Goal: Information Seeking & Learning: Learn about a topic

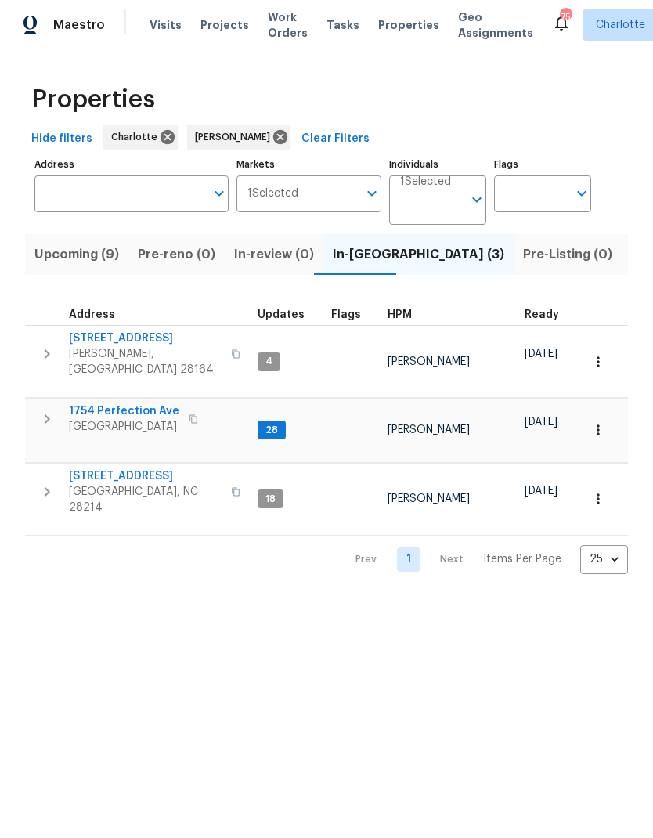
click at [61, 248] on span "Upcoming (9)" at bounding box center [76, 254] width 85 height 22
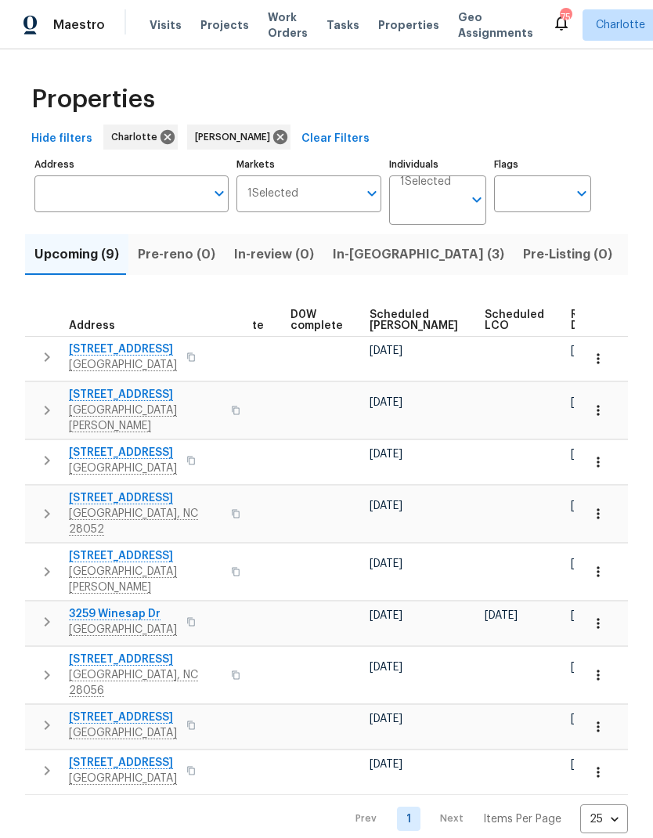
scroll to position [0, 394]
click at [401, 320] on span "Scheduled COE" at bounding box center [413, 320] width 88 height 22
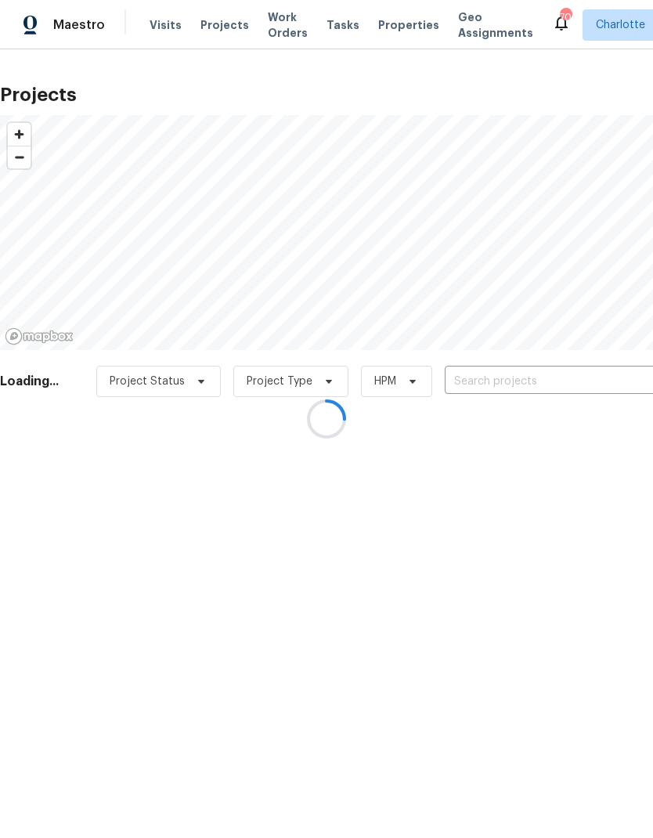
click at [575, 377] on div at bounding box center [326, 419] width 653 height 838
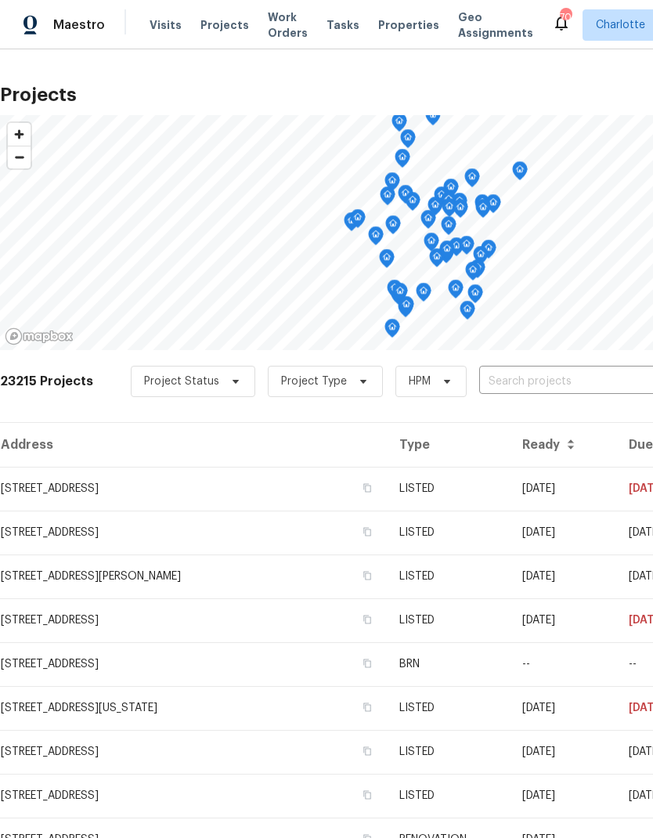
click at [574, 383] on input "text" at bounding box center [568, 381] width 179 height 24
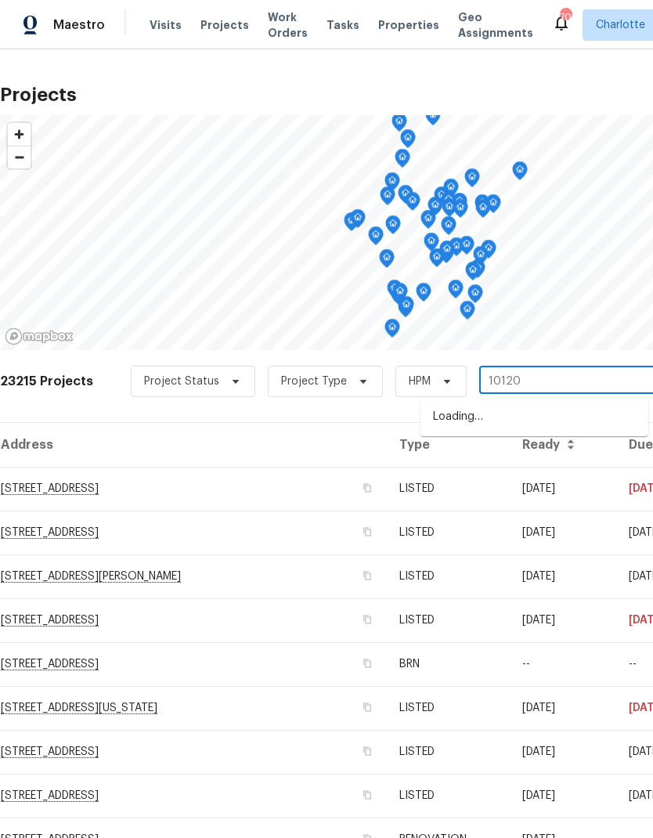
type input "10120"
click at [551, 430] on li "10120 Mount Holly Rd, Charlotte, NC 28214" at bounding box center [534, 417] width 228 height 26
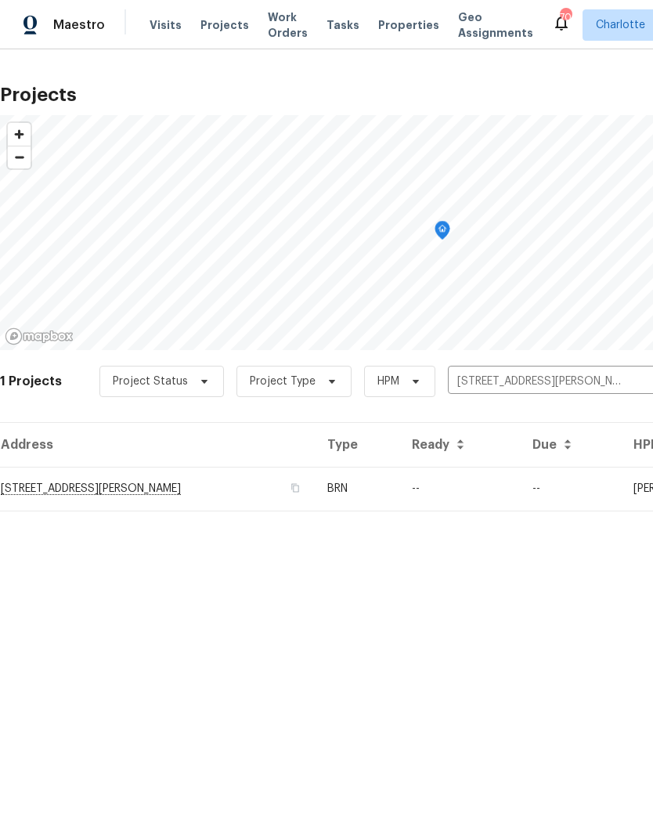
click at [521, 488] on td "--" at bounding box center [459, 489] width 121 height 44
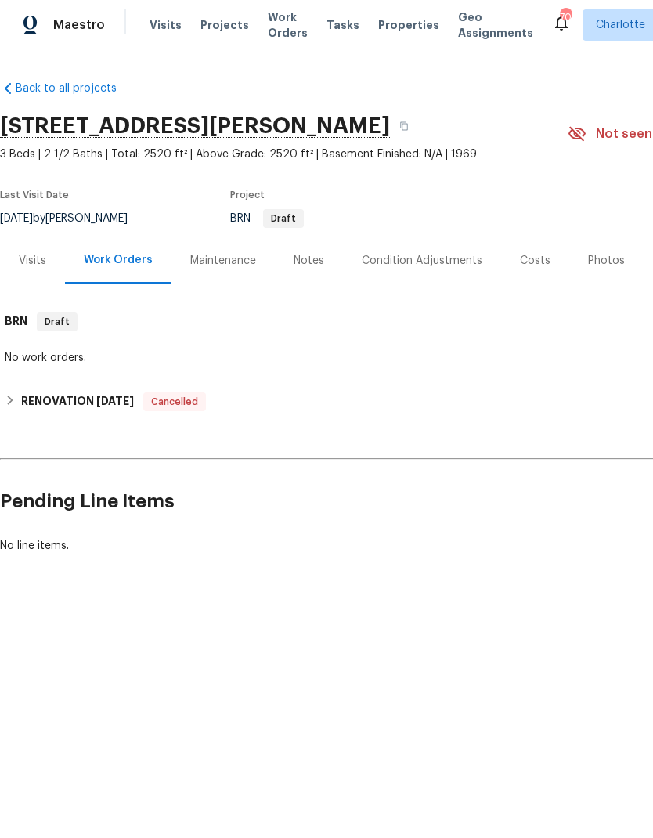
click at [314, 264] on div "Notes" at bounding box center [309, 261] width 31 height 16
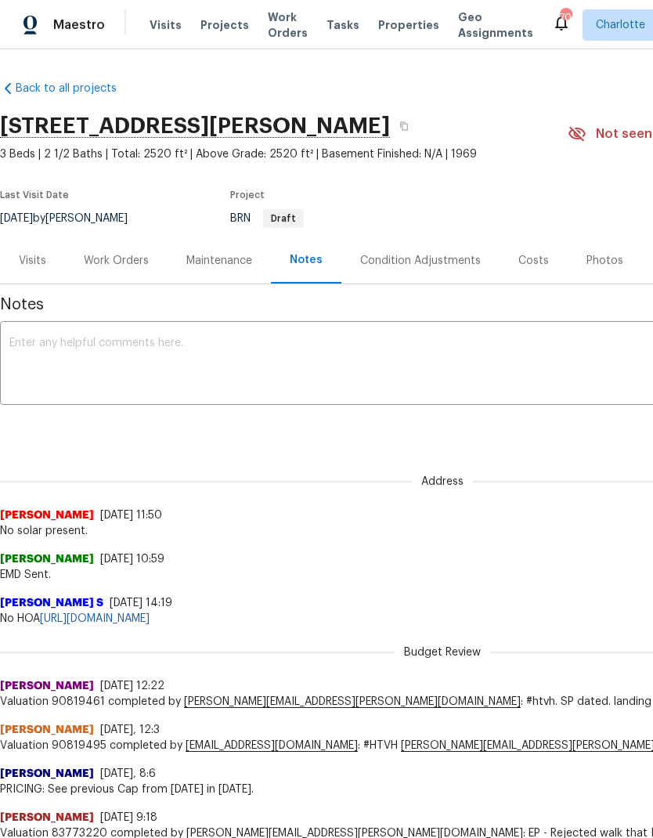
click at [22, 256] on div "Visits" at bounding box center [32, 261] width 27 height 16
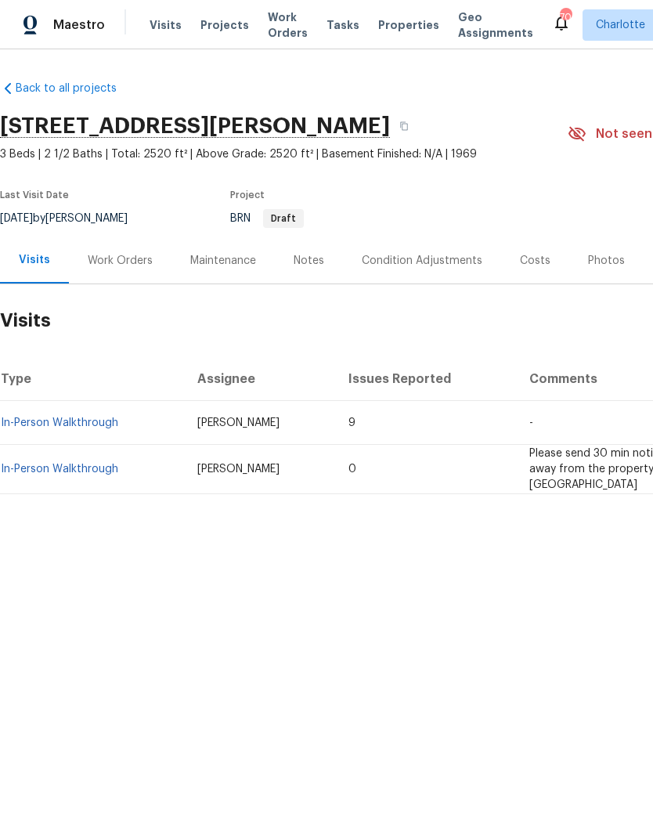
click at [45, 463] on link "In-Person Walkthrough" at bounding box center [59, 468] width 117 height 11
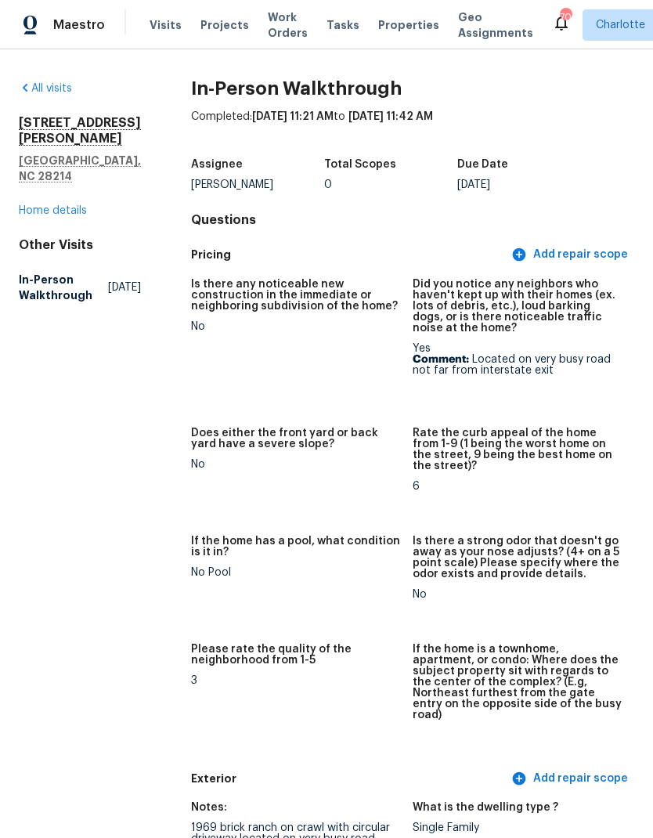
click at [45, 205] on link "Home details" at bounding box center [53, 210] width 68 height 11
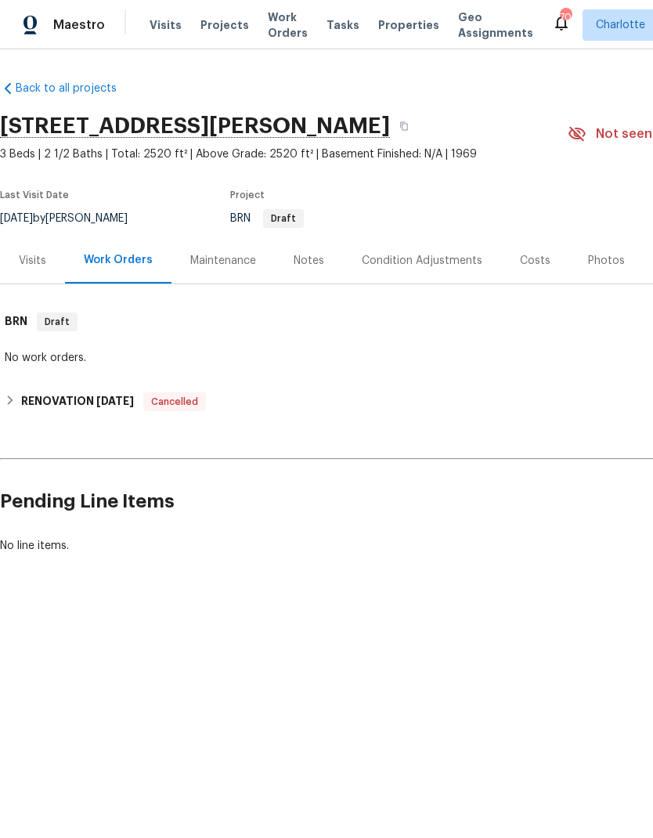
click at [26, 268] on div "Visits" at bounding box center [32, 261] width 27 height 16
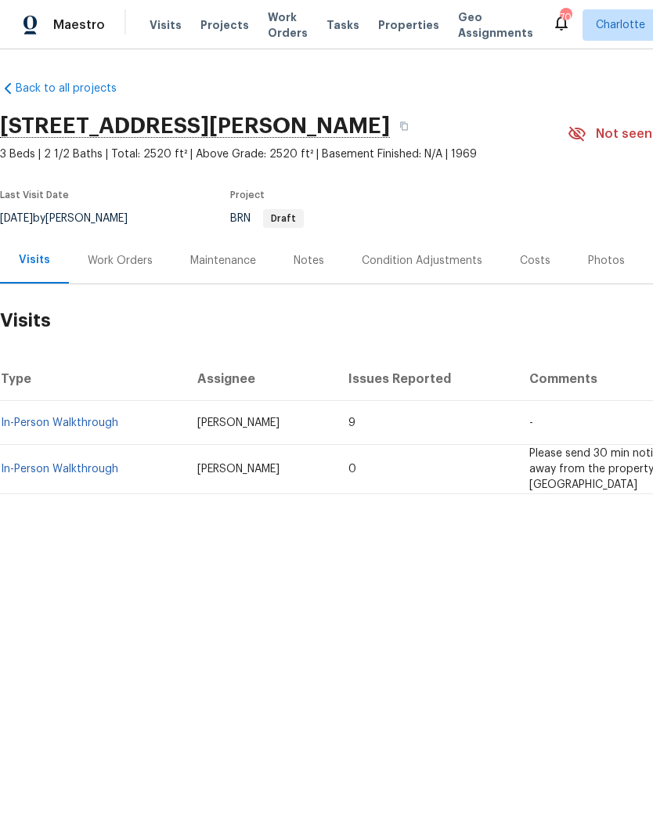
click at [40, 423] on link "In-Person Walkthrough" at bounding box center [59, 422] width 117 height 11
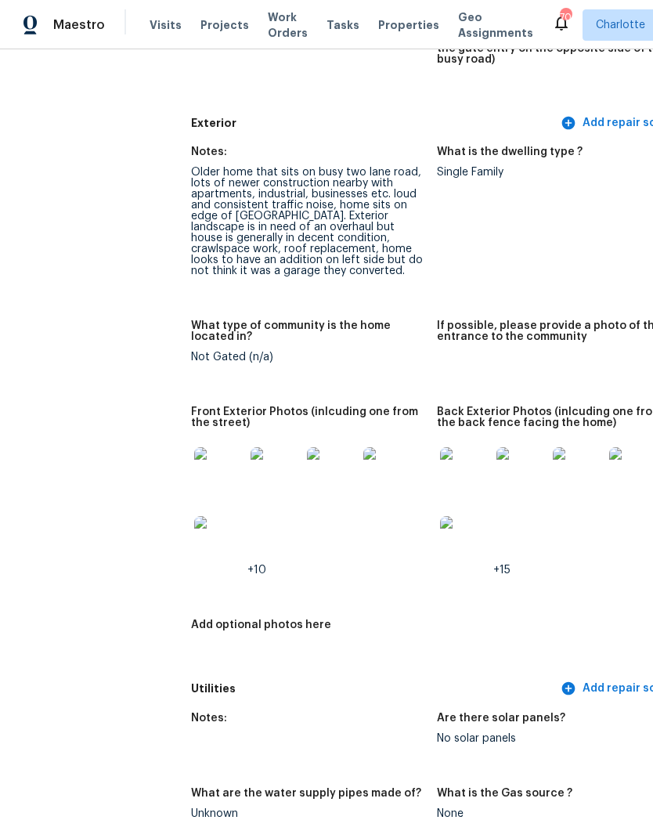
scroll to position [612, 0]
click at [194, 454] on img at bounding box center [219, 471] width 50 height 50
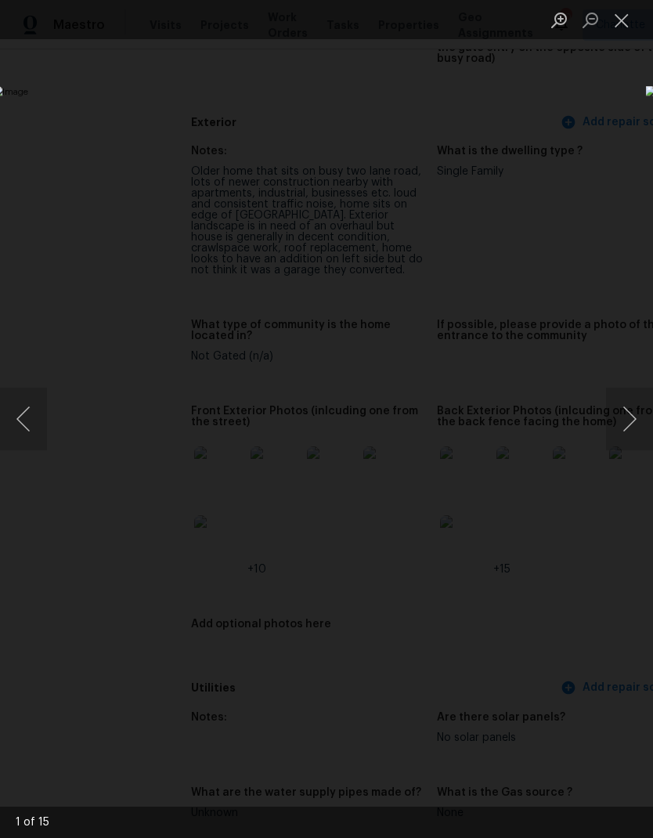
click at [632, 417] on button "Next image" at bounding box center [629, 418] width 47 height 63
click at [633, 415] on button "Next image" at bounding box center [629, 418] width 47 height 63
click at [634, 418] on button "Next image" at bounding box center [629, 418] width 47 height 63
click at [633, 420] on button "Next image" at bounding box center [629, 418] width 47 height 63
click at [635, 417] on button "Next image" at bounding box center [629, 418] width 47 height 63
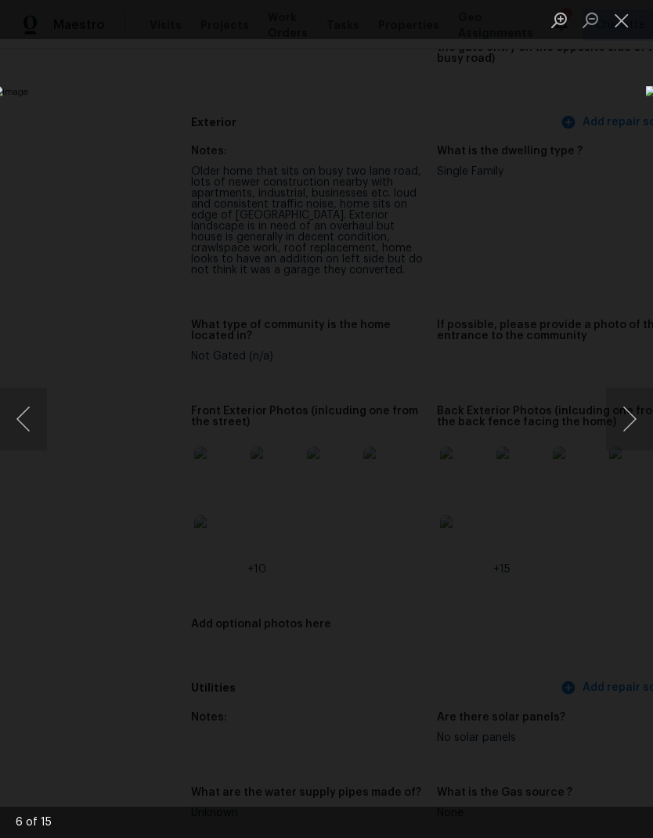
click at [635, 422] on button "Next image" at bounding box center [629, 418] width 47 height 63
click at [636, 424] on button "Next image" at bounding box center [629, 418] width 47 height 63
click at [626, 99] on div "Lightbox" at bounding box center [326, 419] width 653 height 838
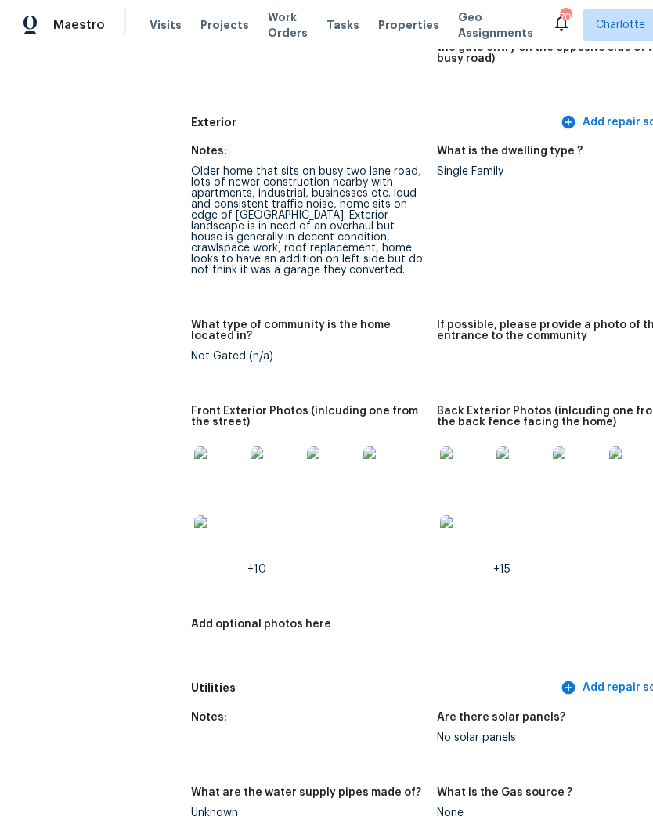
click at [440, 463] on img at bounding box center [465, 471] width 50 height 50
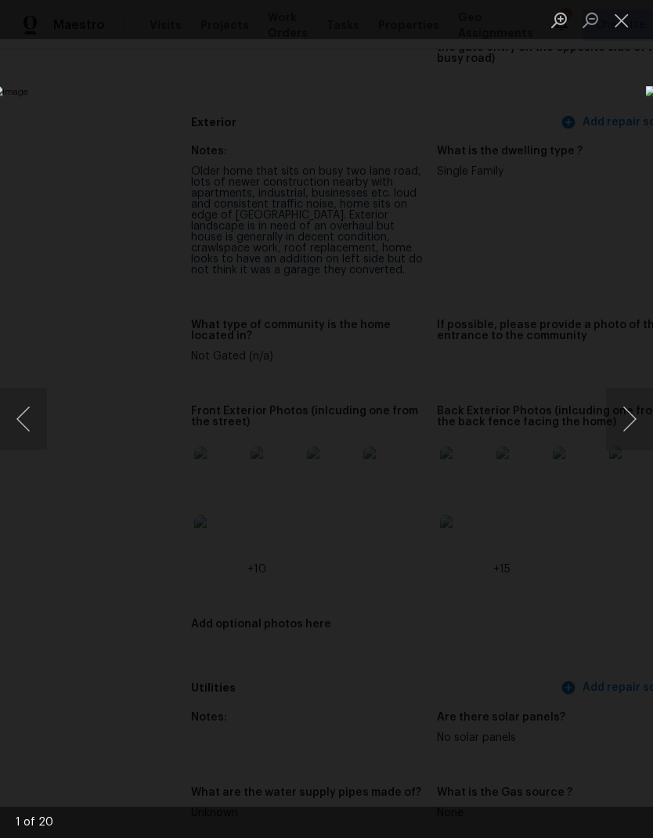
click at [636, 420] on button "Next image" at bounding box center [629, 418] width 47 height 63
click at [635, 425] on button "Next image" at bounding box center [629, 418] width 47 height 63
click at [634, 425] on button "Next image" at bounding box center [629, 418] width 47 height 63
click at [636, 423] on button "Next image" at bounding box center [629, 418] width 47 height 63
click at [637, 428] on button "Next image" at bounding box center [629, 418] width 47 height 63
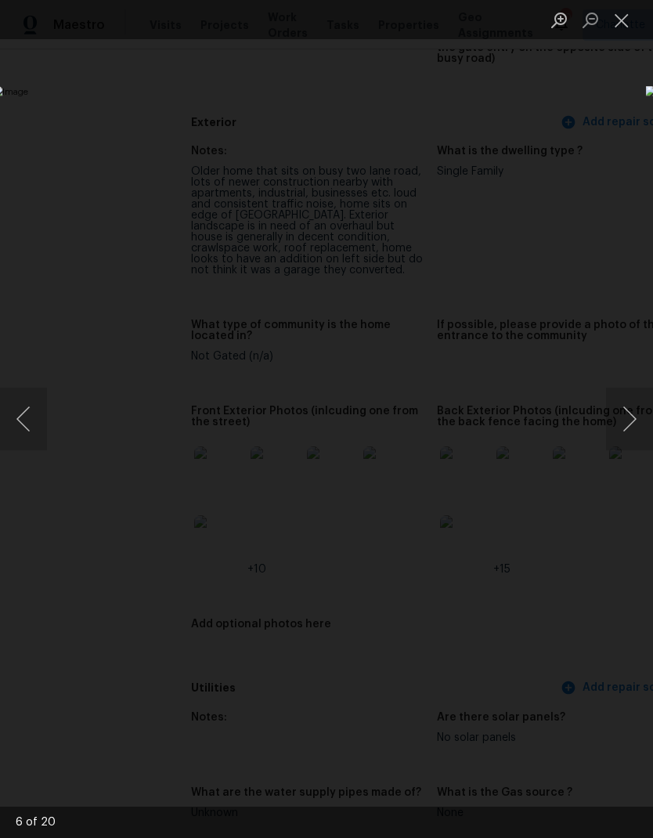
click at [636, 424] on button "Next image" at bounding box center [629, 418] width 47 height 63
click at [637, 423] on button "Next image" at bounding box center [629, 418] width 47 height 63
click at [636, 427] on button "Next image" at bounding box center [629, 418] width 47 height 63
click at [634, 416] on button "Next image" at bounding box center [629, 418] width 47 height 63
click at [637, 424] on button "Next image" at bounding box center [629, 418] width 47 height 63
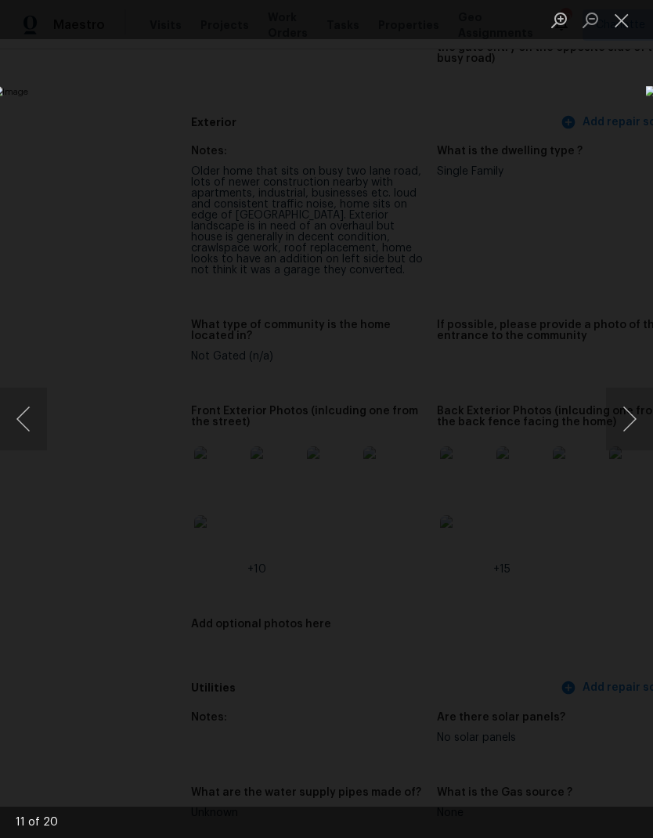
click at [636, 427] on button "Next image" at bounding box center [629, 418] width 47 height 63
click at [622, 155] on div "Lightbox" at bounding box center [326, 419] width 653 height 838
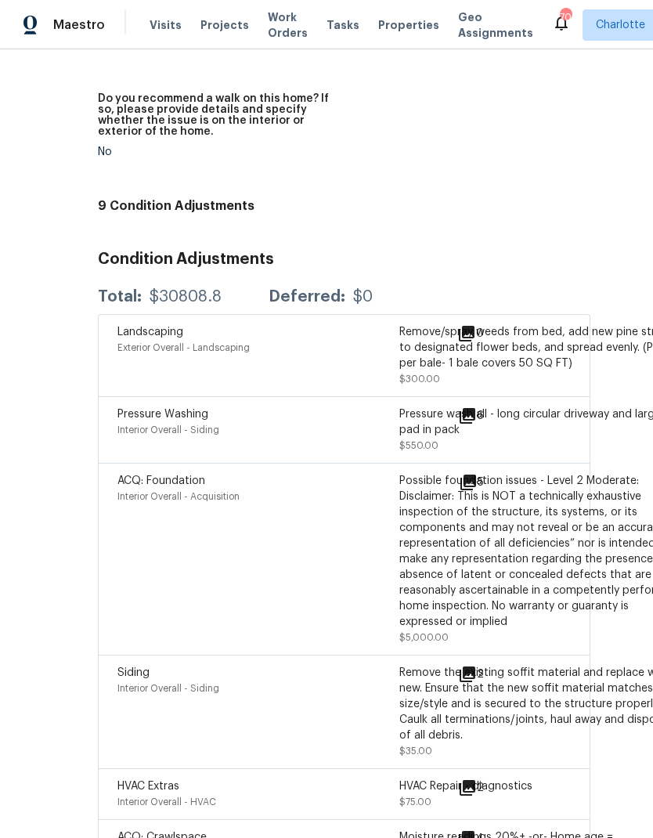
scroll to position [5003, 93]
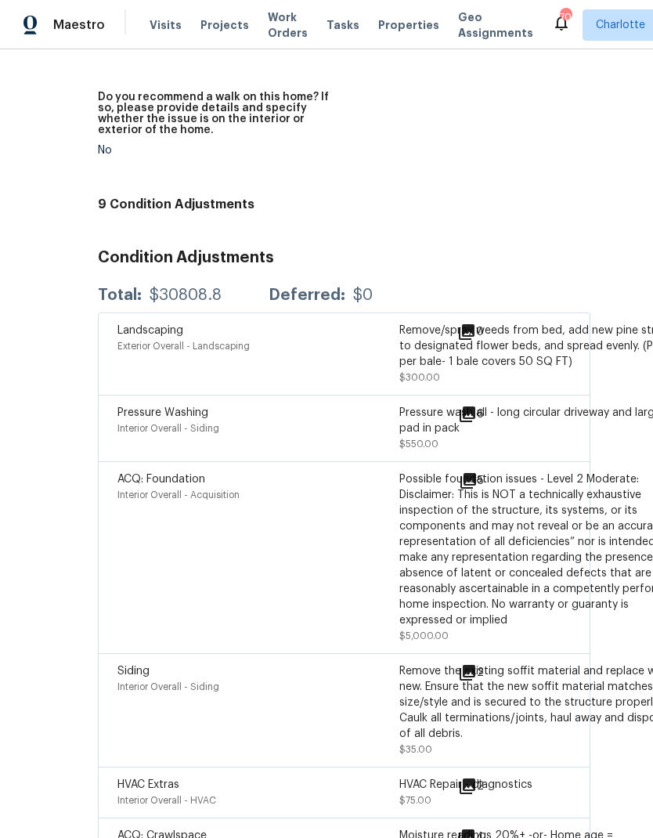
click at [460, 473] on icon at bounding box center [468, 481] width 16 height 16
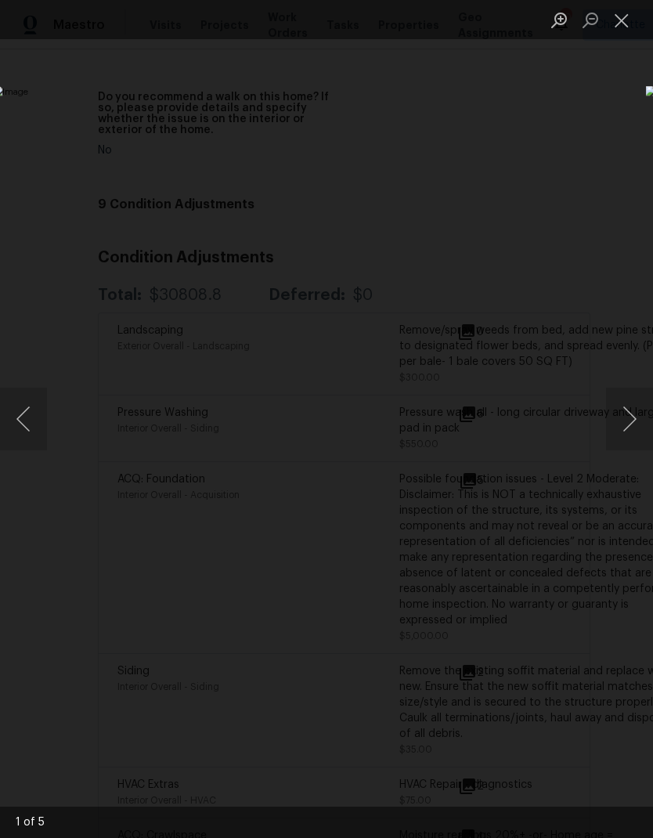
click at [640, 412] on button "Next image" at bounding box center [629, 418] width 47 height 63
click at [636, 416] on button "Next image" at bounding box center [629, 418] width 47 height 63
click at [634, 423] on button "Next image" at bounding box center [629, 418] width 47 height 63
click at [631, 23] on button "Close lightbox" at bounding box center [621, 19] width 31 height 27
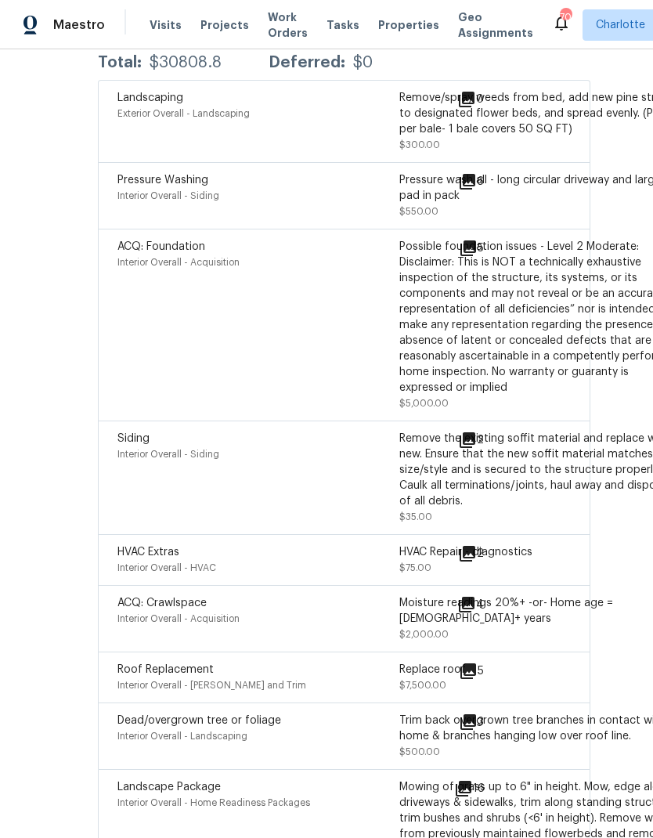
scroll to position [63, 0]
click at [459, 596] on icon at bounding box center [467, 604] width 16 height 16
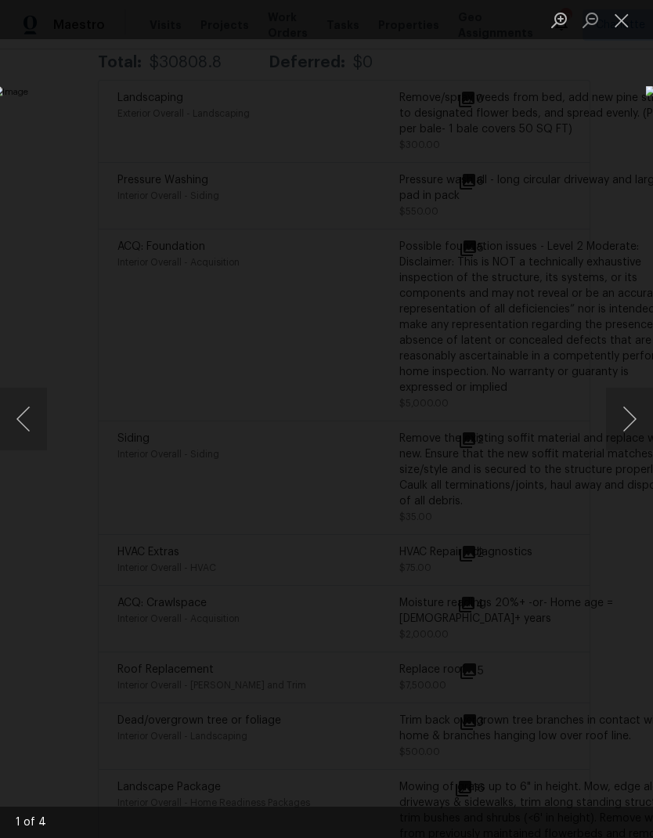
click at [645, 409] on button "Next image" at bounding box center [629, 418] width 47 height 63
click at [636, 423] on button "Next image" at bounding box center [629, 418] width 47 height 63
click at [597, 142] on div "Lightbox" at bounding box center [326, 419] width 653 height 838
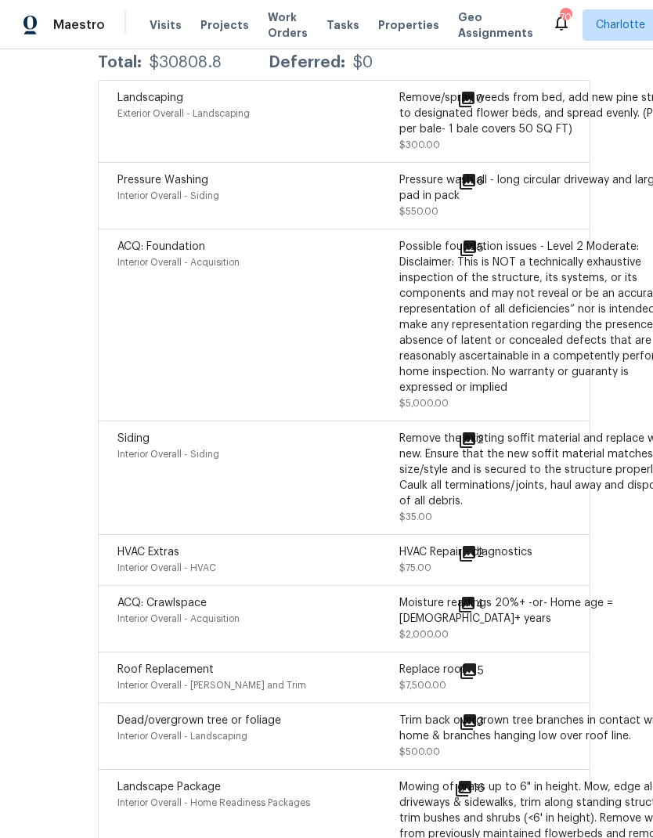
click at [460, 663] on icon at bounding box center [468, 671] width 16 height 16
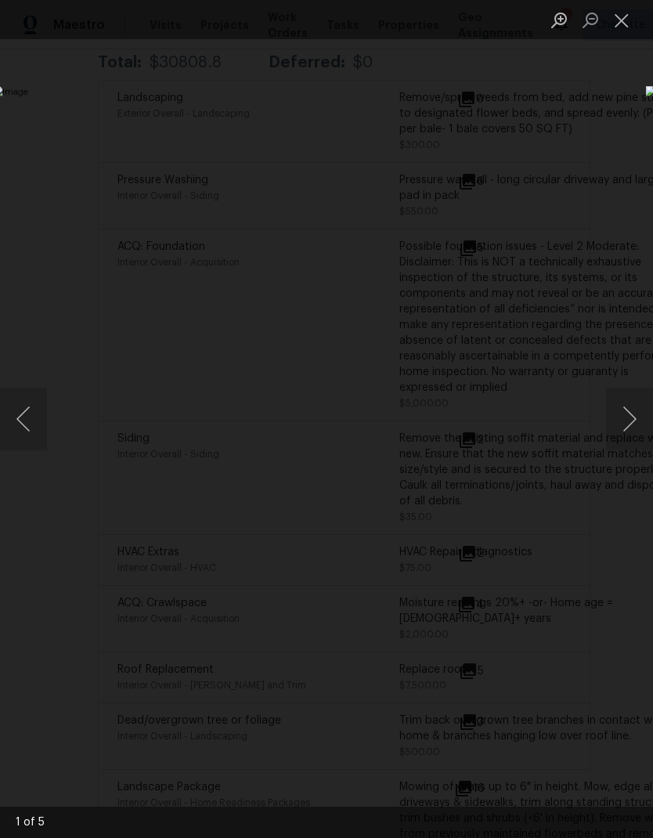
click at [634, 414] on button "Next image" at bounding box center [629, 418] width 47 height 63
click at [636, 423] on button "Next image" at bounding box center [629, 418] width 47 height 63
click at [635, 434] on button "Next image" at bounding box center [629, 418] width 47 height 63
click at [601, 130] on div "Lightbox" at bounding box center [326, 419] width 653 height 838
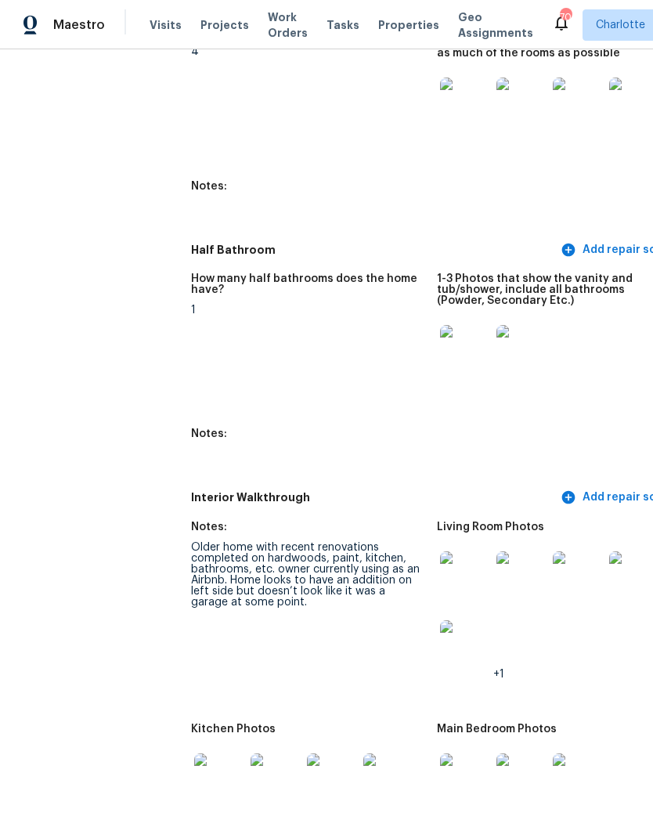
scroll to position [1824, 0]
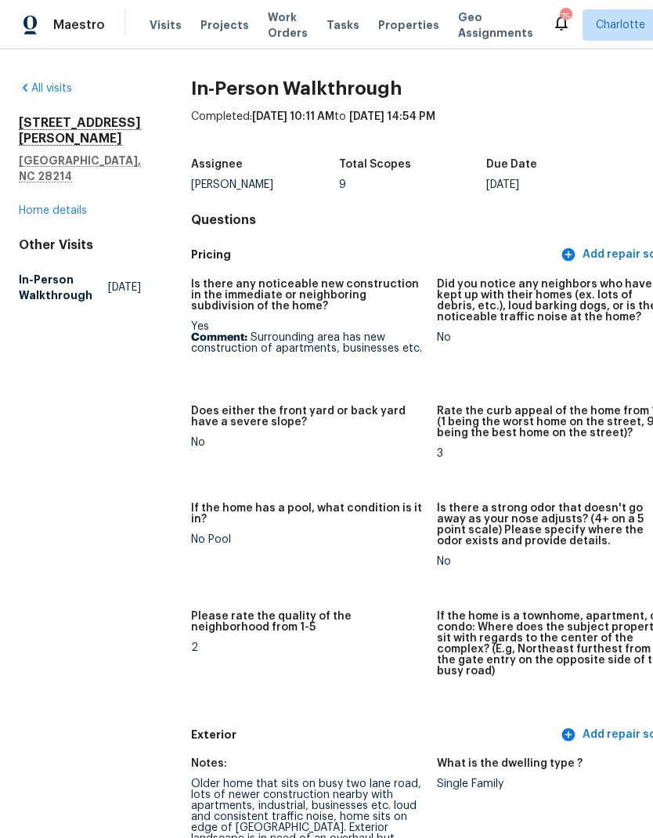
click at [211, 25] on span "Projects" at bounding box center [224, 25] width 49 height 16
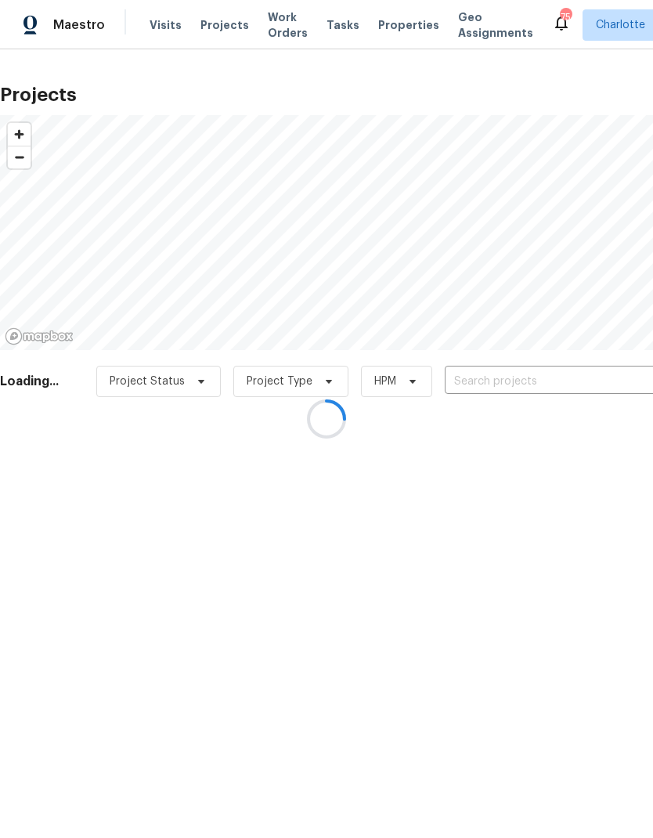
click at [553, 379] on div at bounding box center [326, 419] width 653 height 838
click at [553, 376] on div at bounding box center [326, 419] width 653 height 838
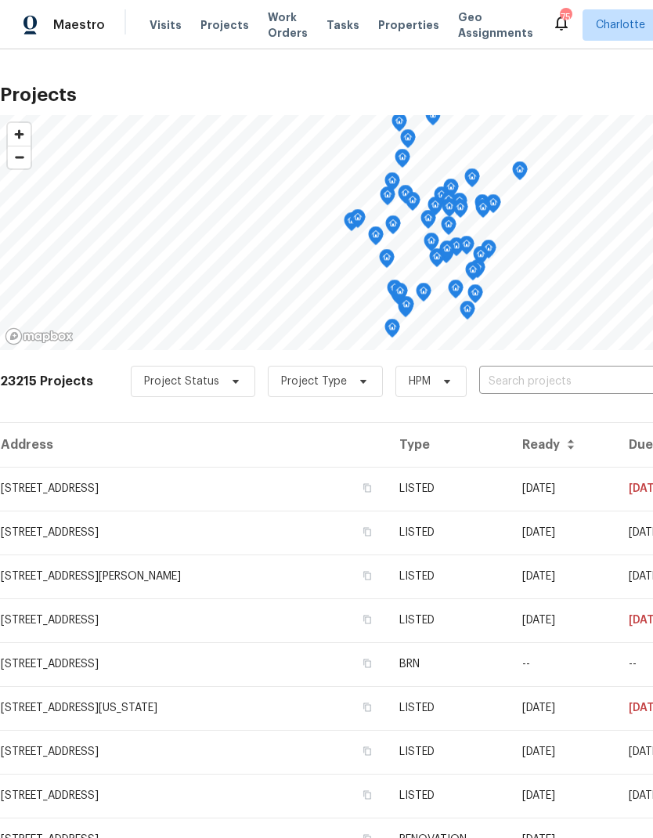
click at [557, 378] on input "text" at bounding box center [568, 381] width 179 height 24
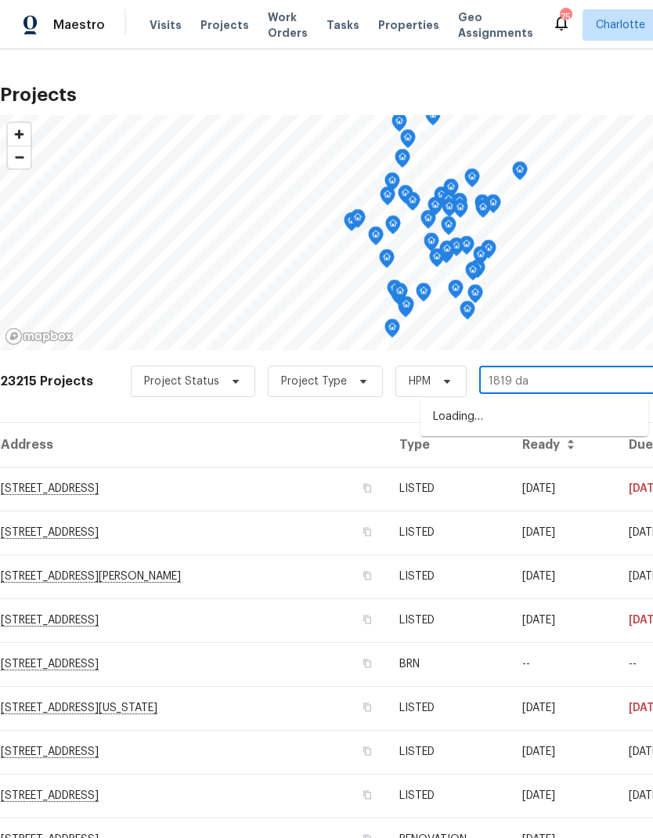
type input "1819 [PERSON_NAME]"
click at [578, 416] on li "[STREET_ADDRESS]" at bounding box center [534, 417] width 228 height 26
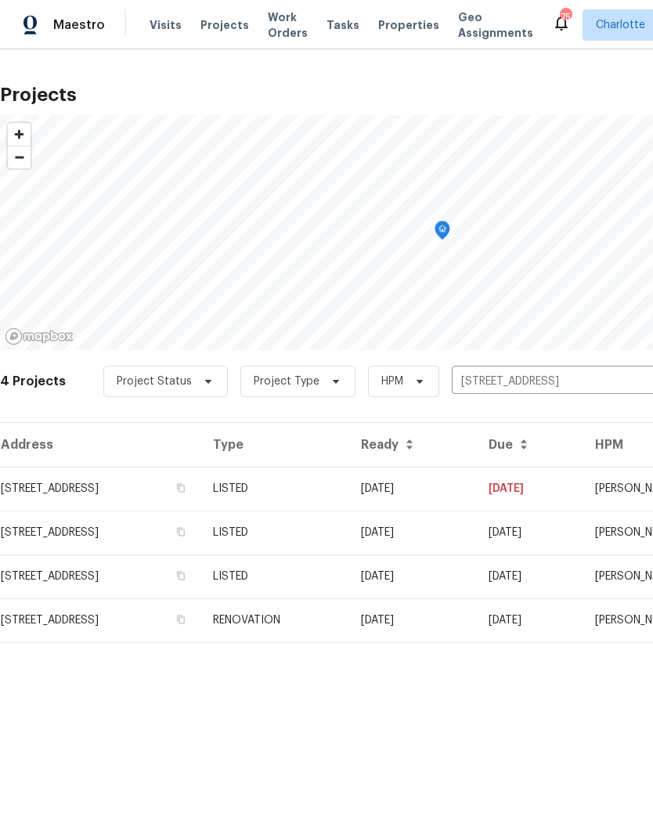
click at [476, 493] on td "[DATE]" at bounding box center [412, 489] width 128 height 44
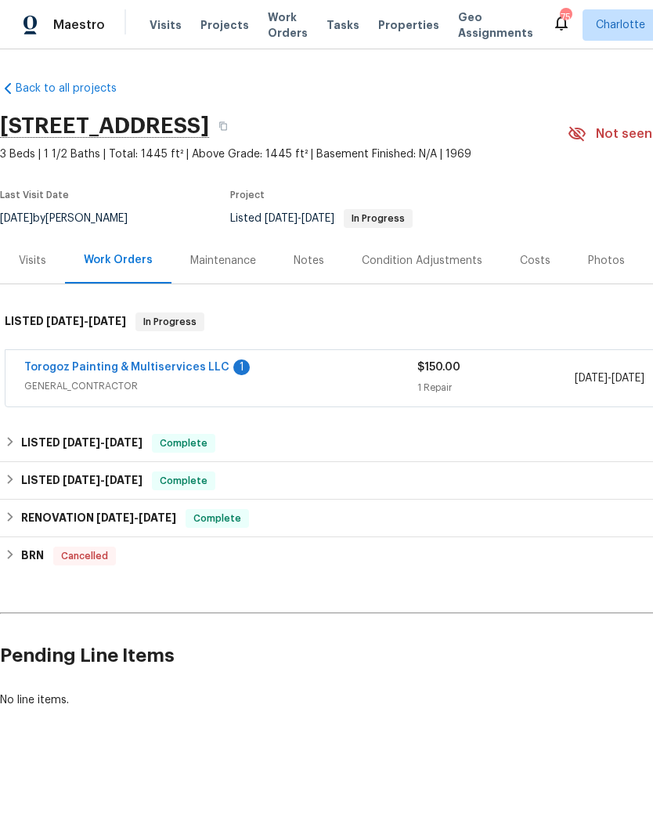
click at [196, 362] on link "Torogoz Painting & Multiservices LLC" at bounding box center [126, 367] width 205 height 11
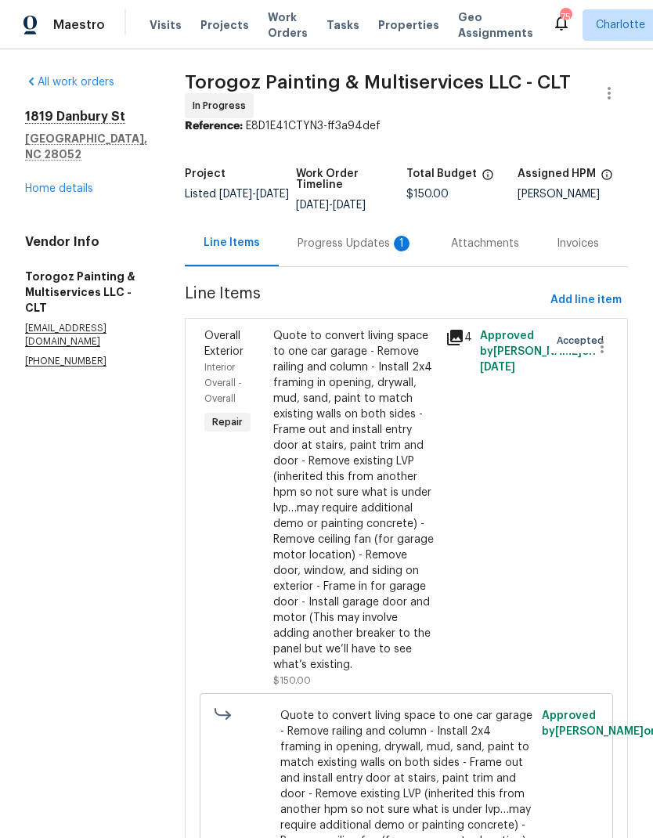
click at [356, 245] on div "Progress Updates 1" at bounding box center [355, 244] width 116 height 16
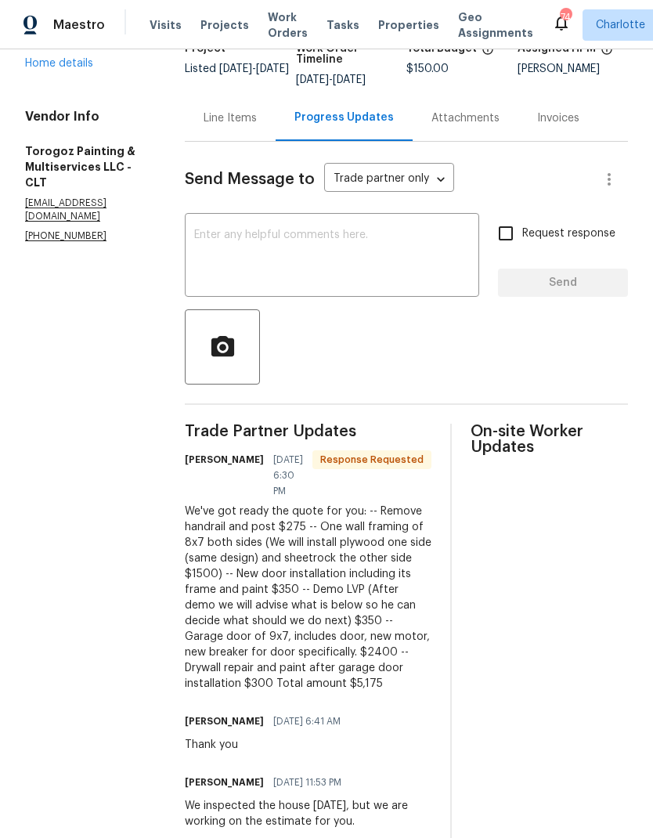
scroll to position [126, 0]
click at [397, 260] on textarea at bounding box center [332, 256] width 276 height 55
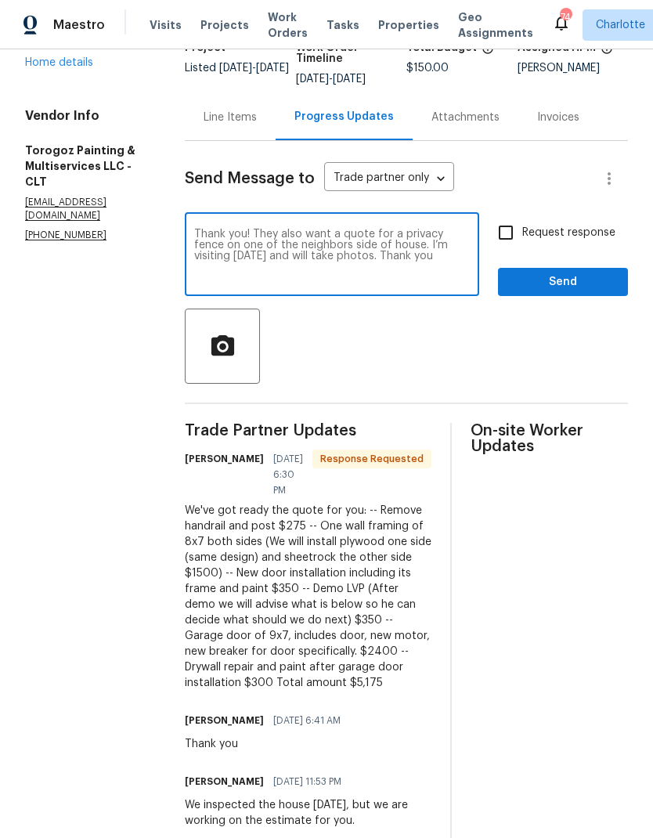
type textarea "Thank you! They also want a quote for a privacy fence on one of the neighbors s…"
click at [506, 245] on input "Request response" at bounding box center [505, 232] width 33 height 33
checkbox input "true"
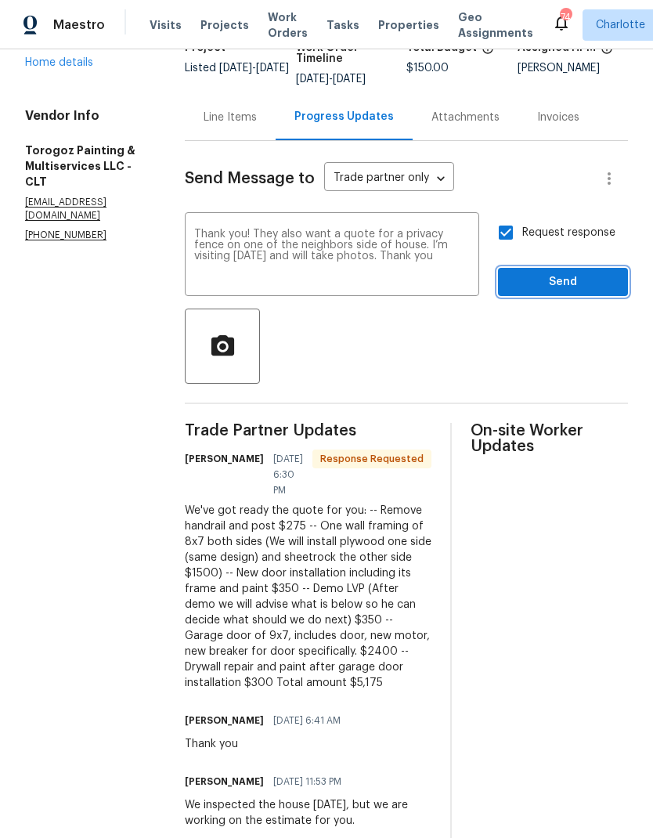
click at [570, 292] on span "Send" at bounding box center [562, 282] width 105 height 20
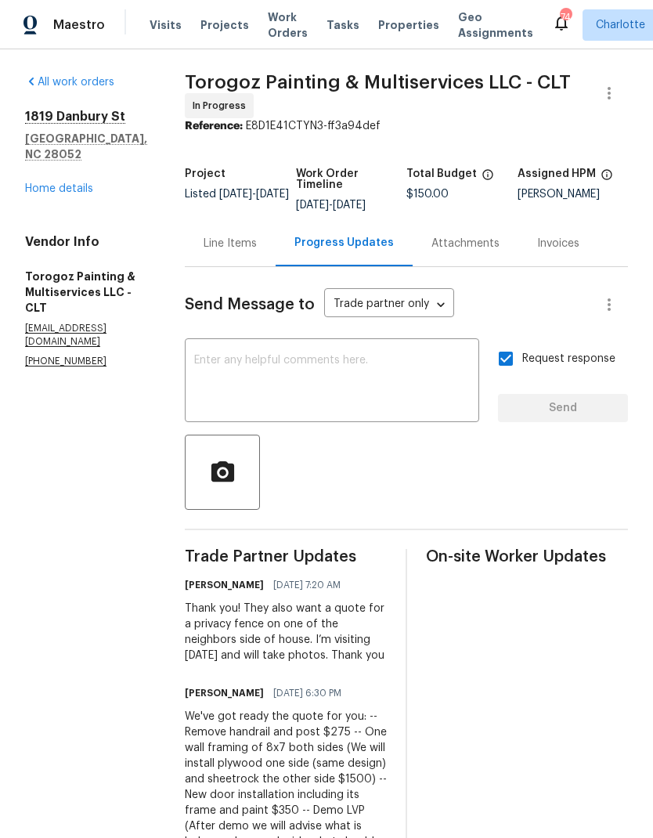
scroll to position [0, 0]
click at [210, 26] on span "Projects" at bounding box center [224, 25] width 49 height 16
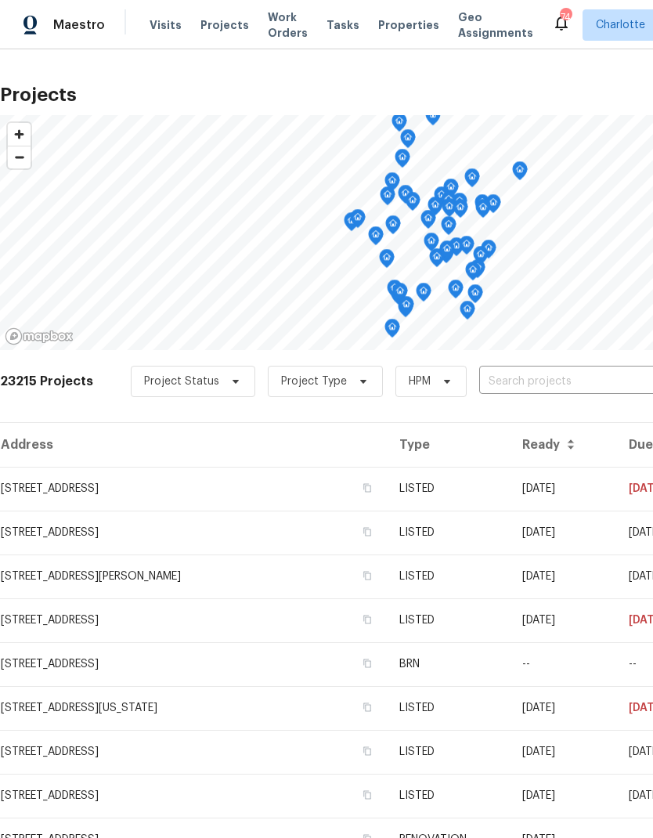
click at [552, 385] on input "text" at bounding box center [568, 381] width 179 height 24
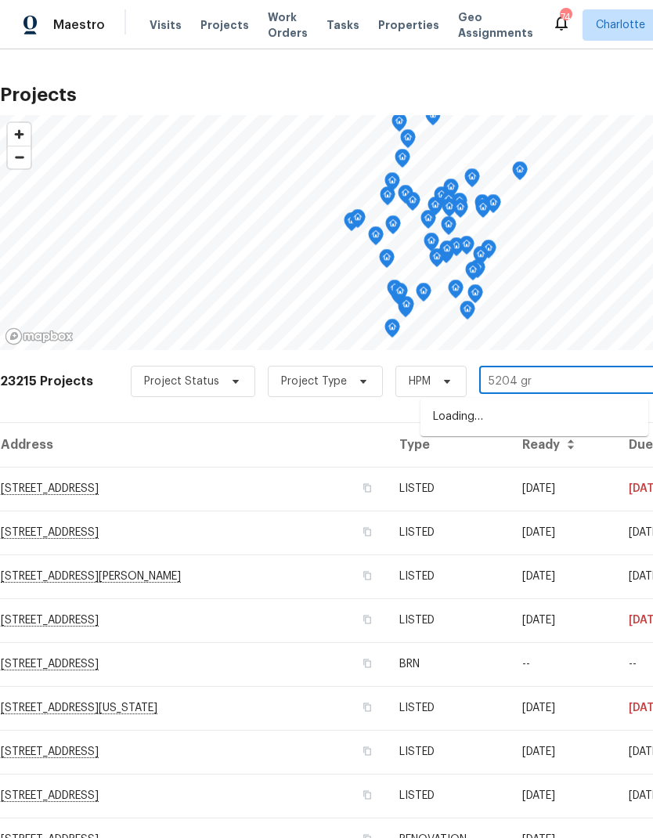
type input "5204 gra"
click at [568, 457] on li "[STREET_ADDRESS]" at bounding box center [534, 444] width 228 height 27
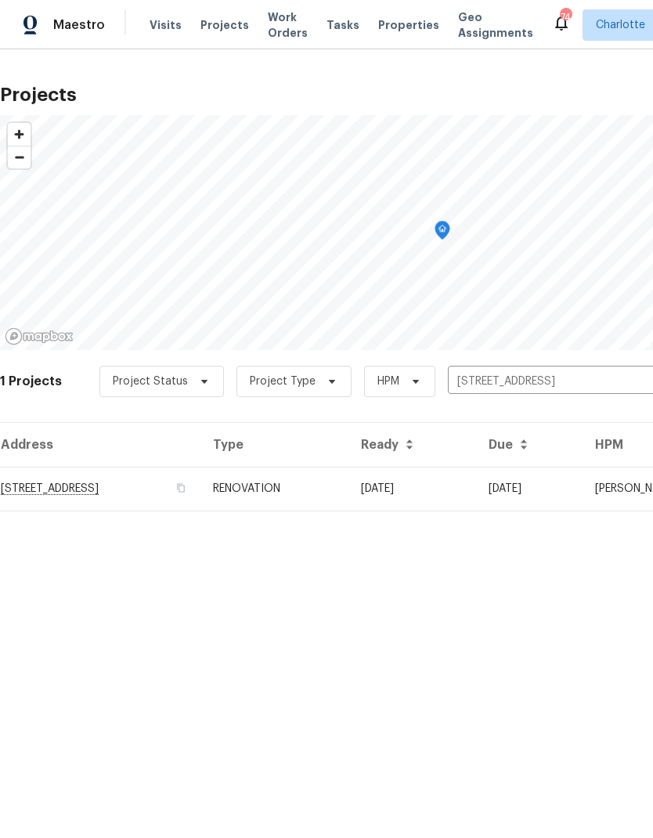
click at [476, 490] on td "[DATE]" at bounding box center [412, 489] width 128 height 44
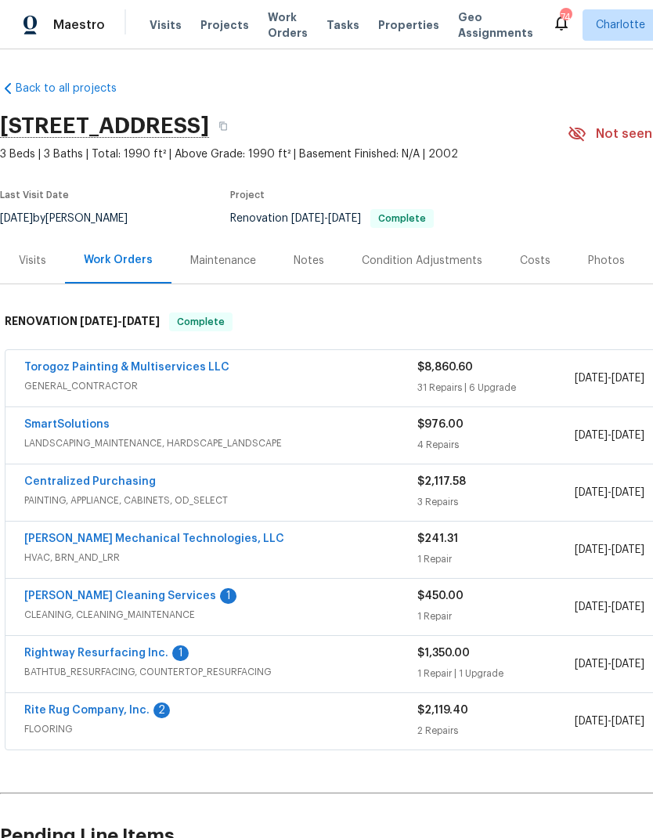
click at [545, 263] on div "Costs" at bounding box center [535, 260] width 68 height 46
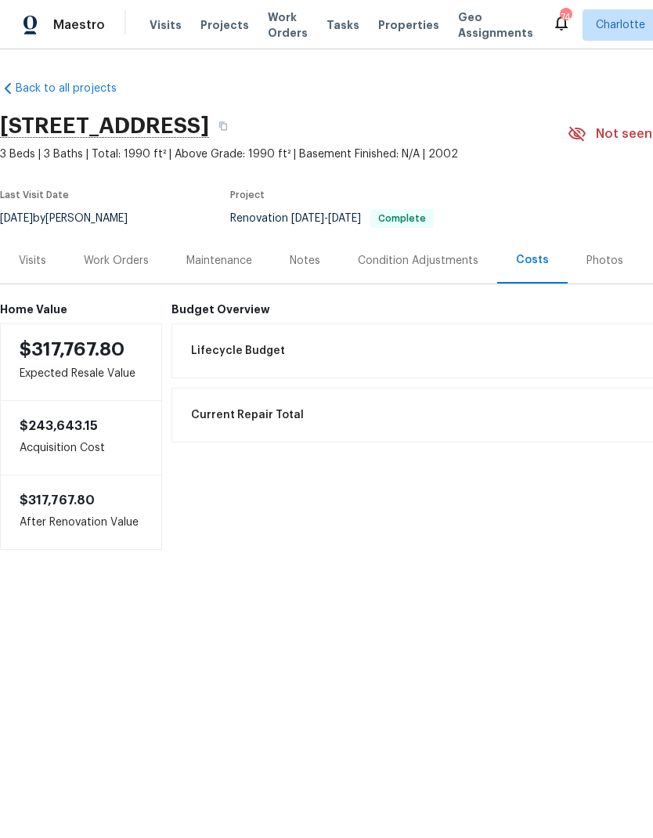
click at [30, 272] on div "Visits" at bounding box center [32, 260] width 65 height 46
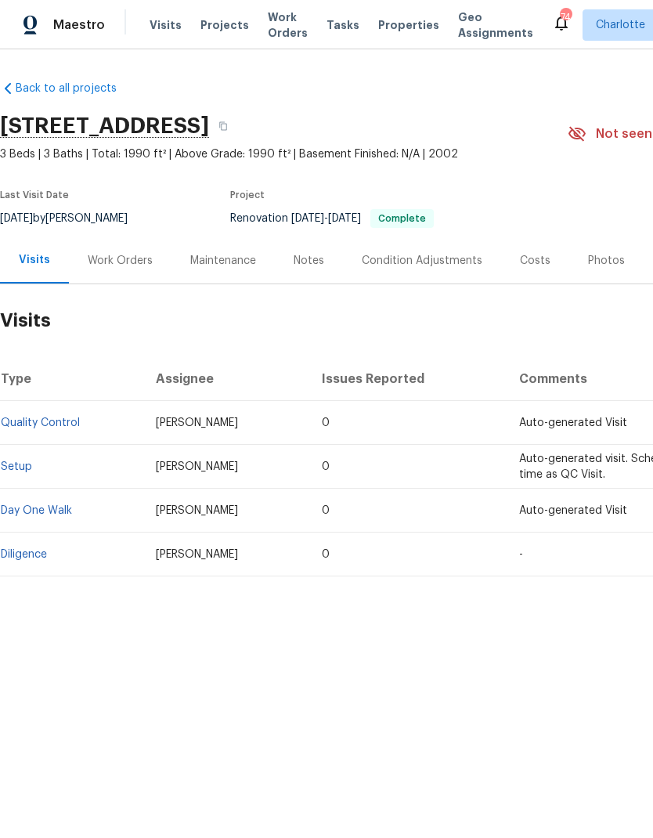
click at [449, 251] on div "Condition Adjustments" at bounding box center [422, 260] width 158 height 46
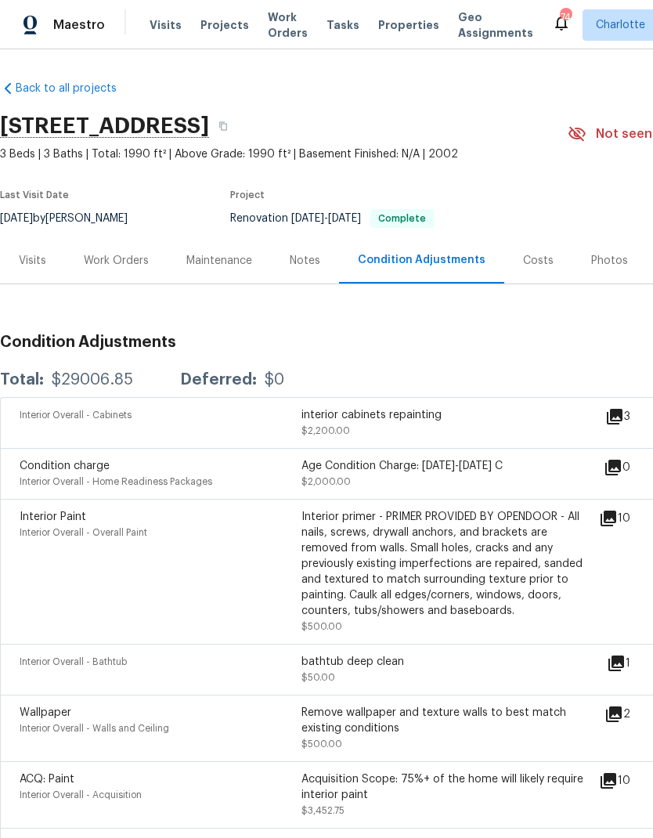
click at [624, 416] on icon at bounding box center [614, 416] width 19 height 19
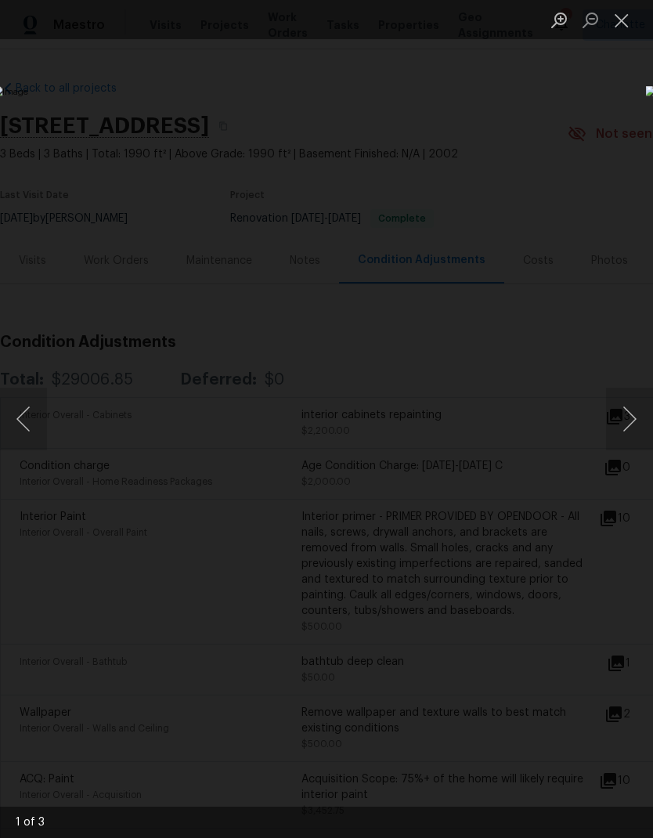
click at [634, 425] on button "Next image" at bounding box center [629, 418] width 47 height 63
click at [635, 434] on button "Next image" at bounding box center [629, 418] width 47 height 63
click at [634, 436] on button "Next image" at bounding box center [629, 418] width 47 height 63
click at [540, 157] on div "Lightbox" at bounding box center [326, 419] width 653 height 838
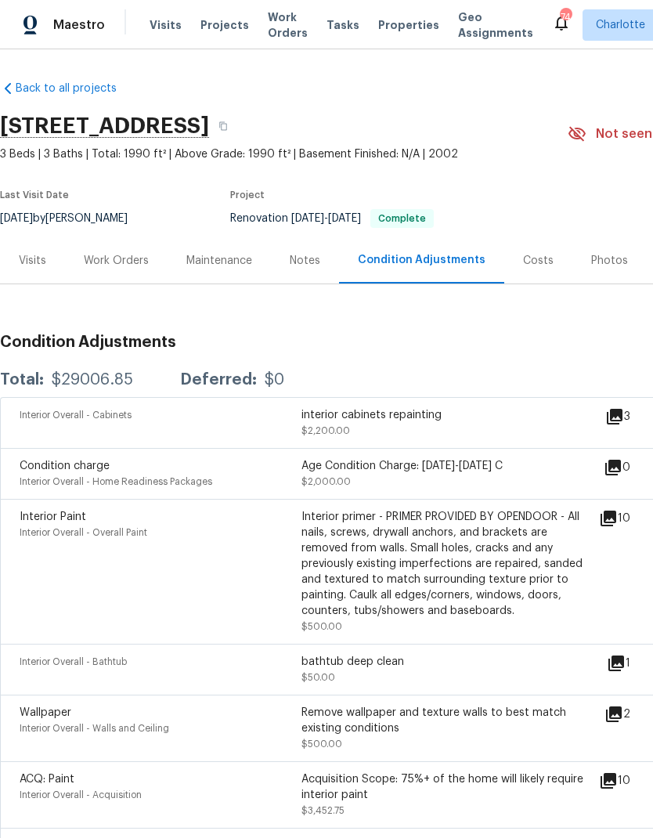
click at [616, 524] on icon at bounding box center [608, 518] width 16 height 16
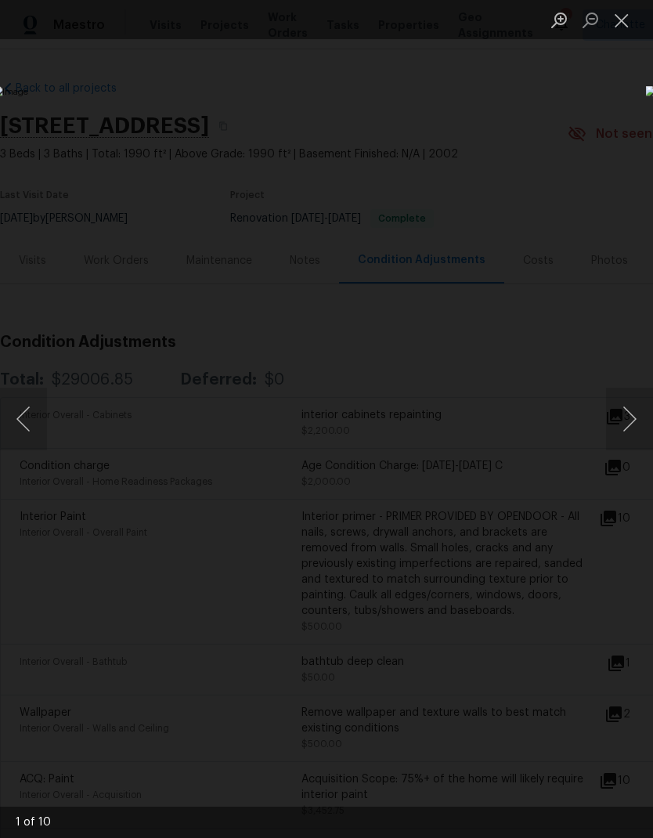
click at [636, 427] on button "Next image" at bounding box center [629, 418] width 47 height 63
click at [636, 431] on button "Next image" at bounding box center [629, 418] width 47 height 63
click at [633, 434] on button "Next image" at bounding box center [629, 418] width 47 height 63
click at [633, 432] on button "Next image" at bounding box center [629, 418] width 47 height 63
click at [632, 435] on button "Next image" at bounding box center [629, 418] width 47 height 63
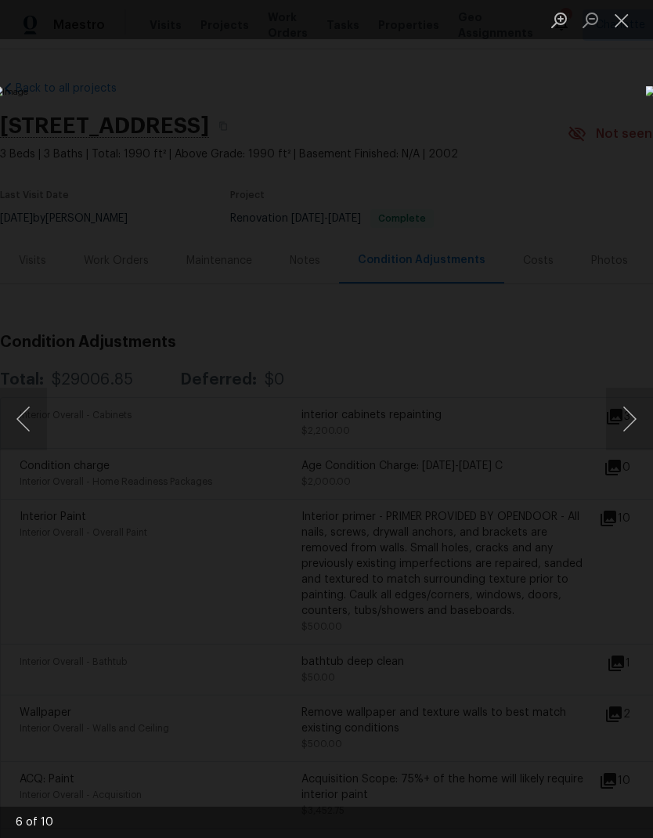
click at [575, 178] on div "Lightbox" at bounding box center [326, 419] width 653 height 838
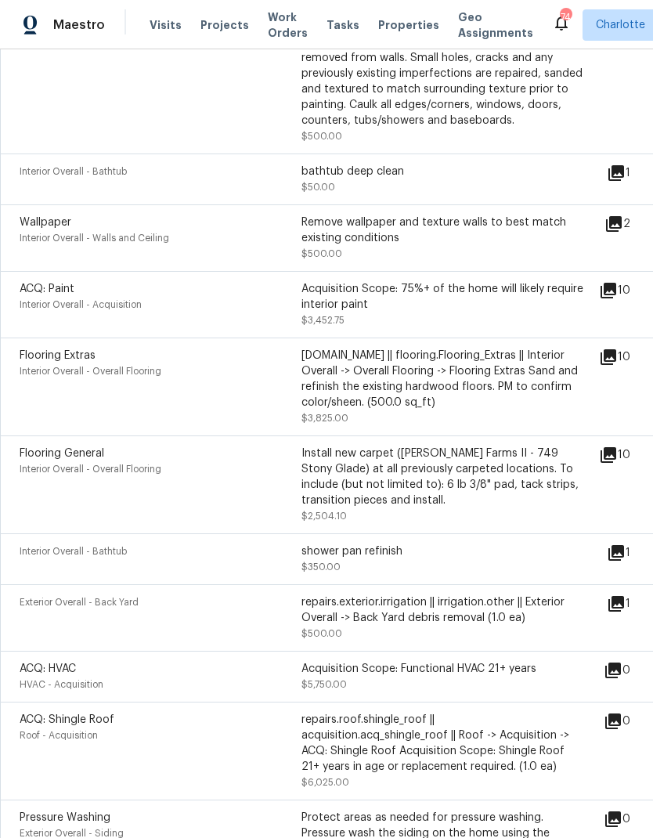
scroll to position [491, 0]
click at [616, 364] on icon at bounding box center [608, 356] width 16 height 16
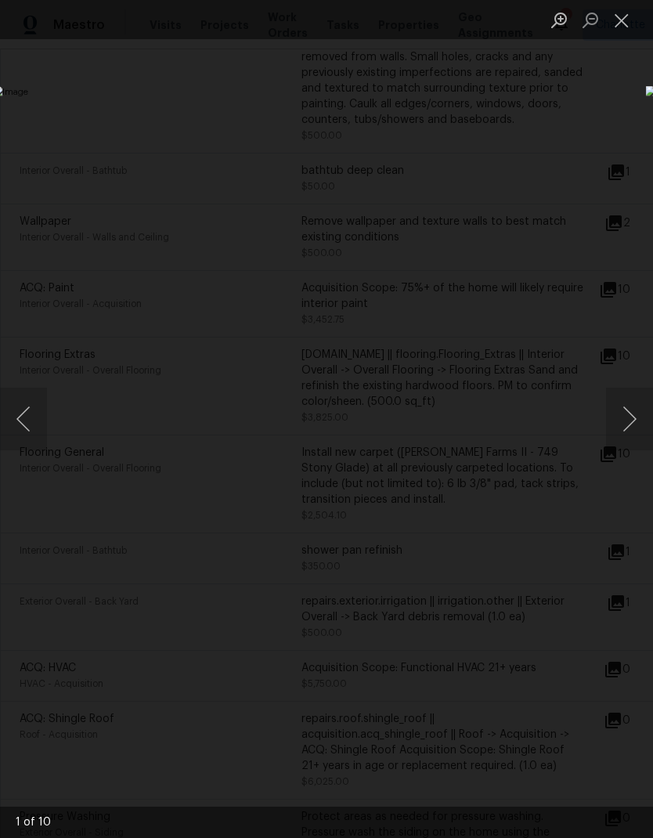
click at [634, 427] on button "Next image" at bounding box center [629, 418] width 47 height 63
click at [633, 423] on button "Next image" at bounding box center [629, 418] width 47 height 63
click at [607, 133] on div "Lightbox" at bounding box center [326, 419] width 653 height 838
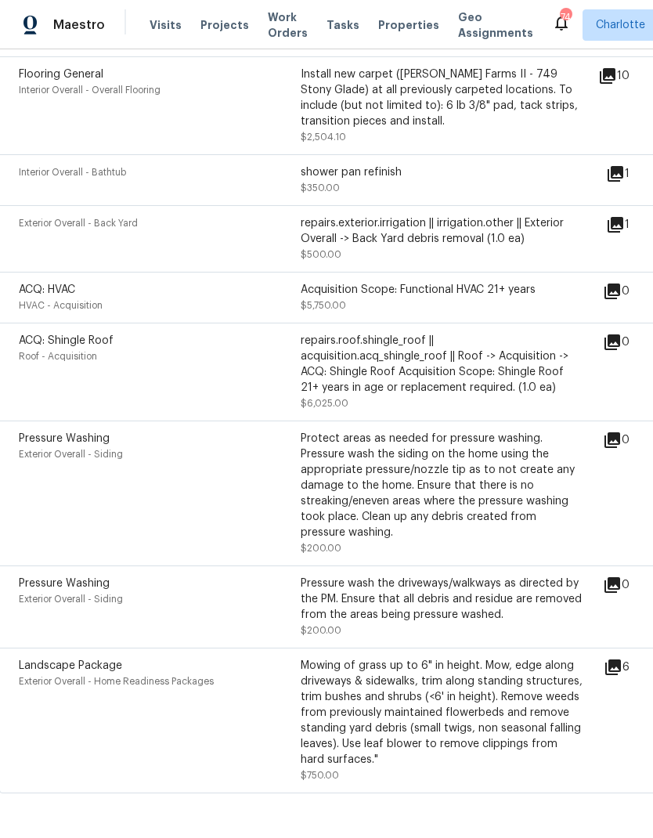
scroll to position [867, 1]
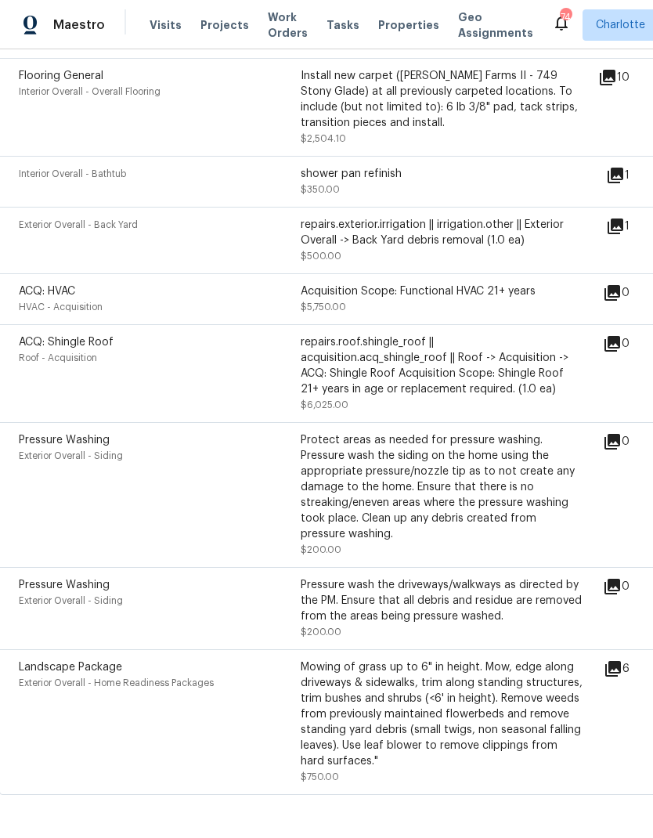
click at [615, 678] on icon at bounding box center [613, 668] width 19 height 19
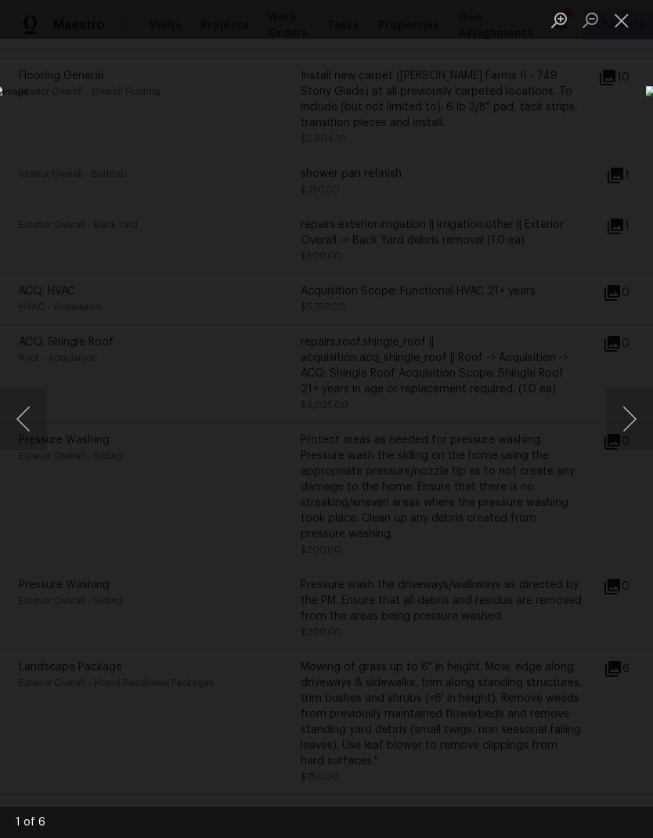
click at [632, 423] on button "Next image" at bounding box center [629, 418] width 47 height 63
click at [633, 426] on button "Next image" at bounding box center [629, 418] width 47 height 63
click at [632, 423] on button "Next image" at bounding box center [629, 418] width 47 height 63
click at [632, 424] on button "Next image" at bounding box center [629, 418] width 47 height 63
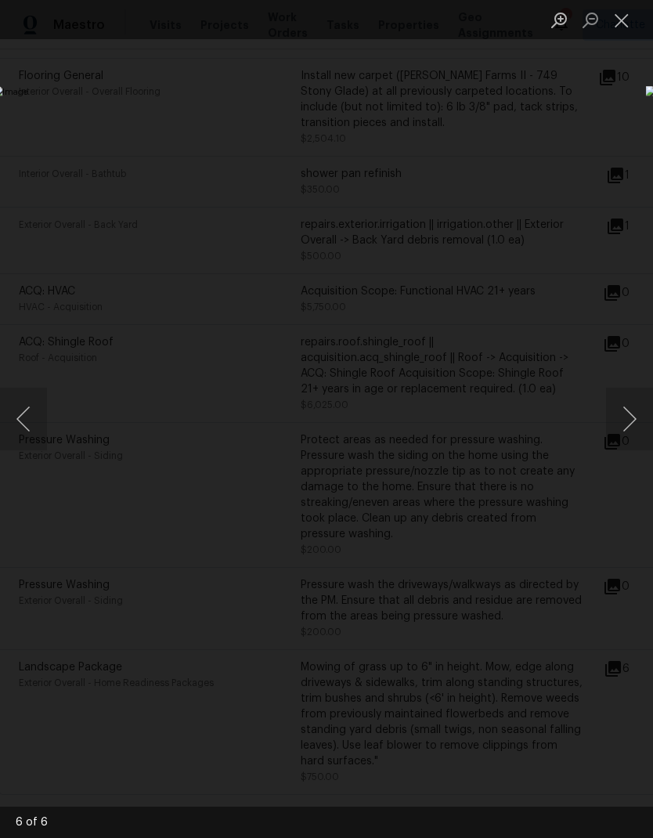
click at [632, 424] on button "Next image" at bounding box center [629, 418] width 47 height 63
click at [616, 25] on button "Close lightbox" at bounding box center [621, 19] width 31 height 27
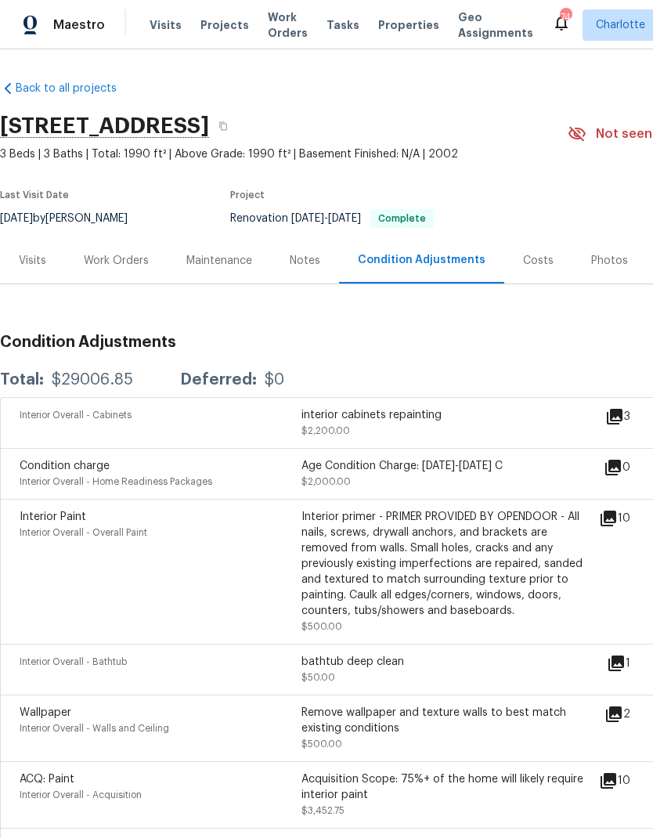
scroll to position [0, 0]
click at [206, 20] on span "Projects" at bounding box center [224, 25] width 49 height 16
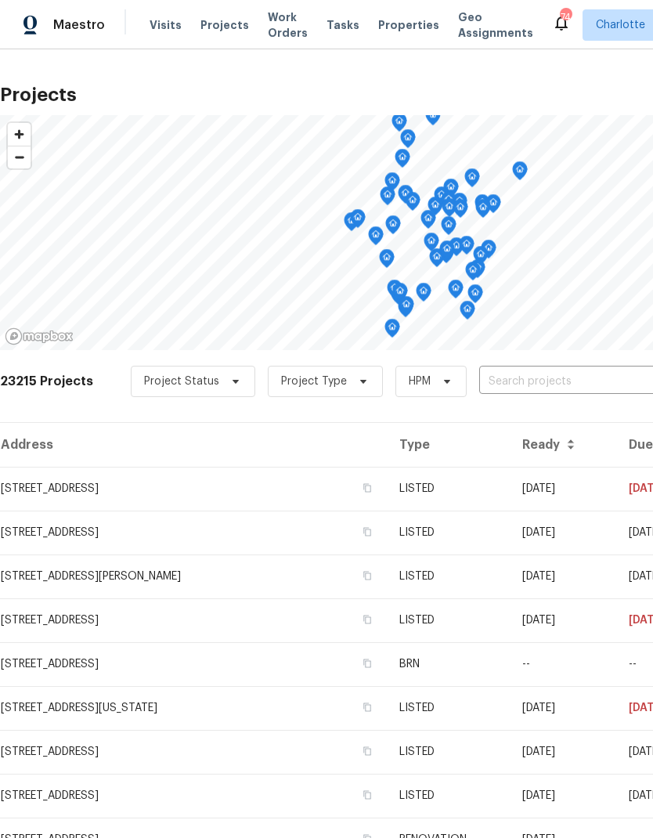
click at [555, 382] on input "text" at bounding box center [568, 381] width 179 height 24
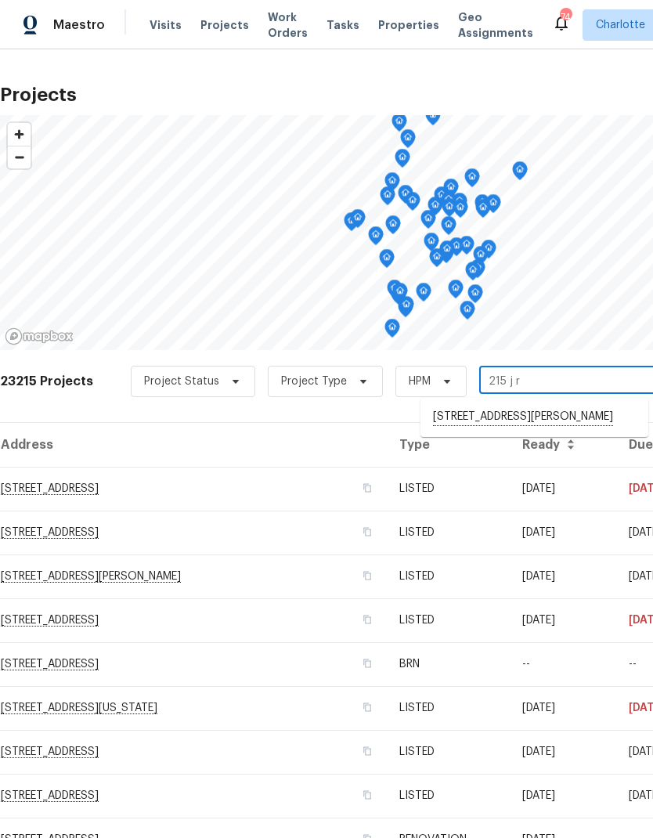
type input "215 j"
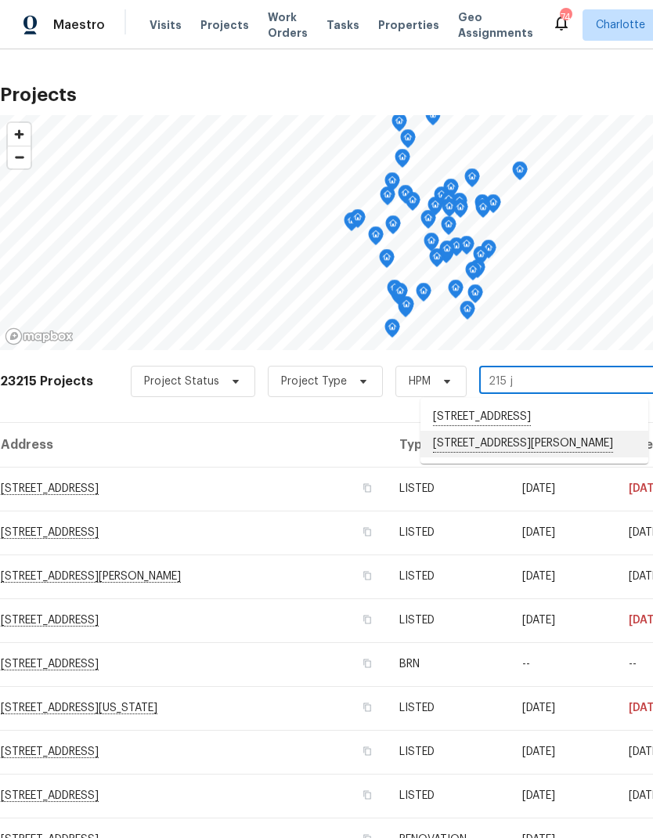
click at [553, 449] on li "[STREET_ADDRESS][PERSON_NAME]" at bounding box center [534, 444] width 228 height 27
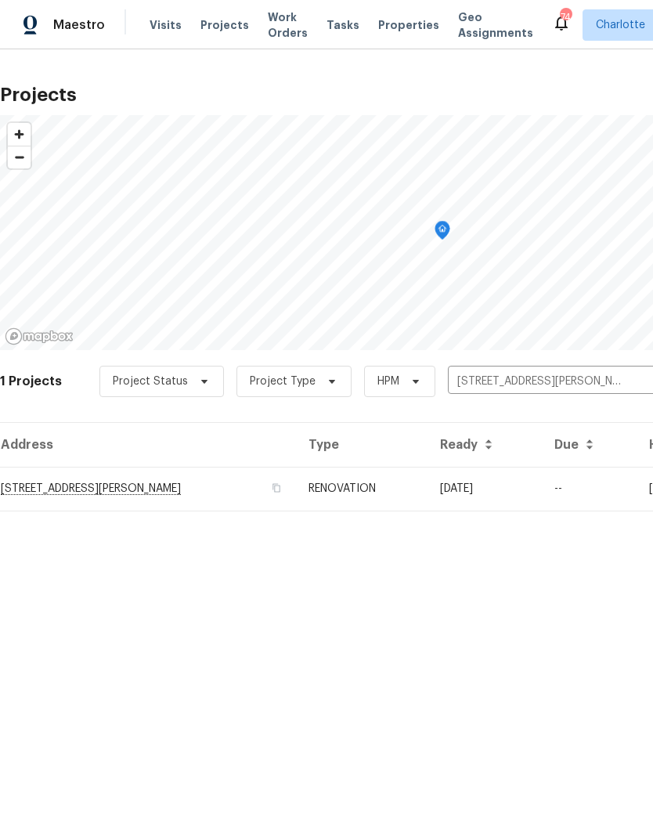
click at [513, 492] on td "[DATE]" at bounding box center [484, 489] width 114 height 44
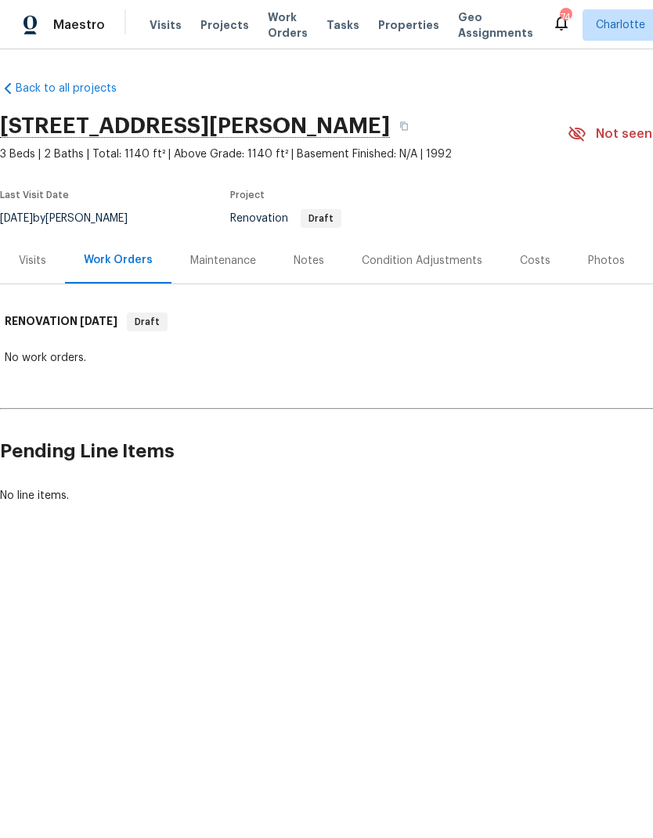
click at [456, 268] on div "Condition Adjustments" at bounding box center [422, 261] width 121 height 16
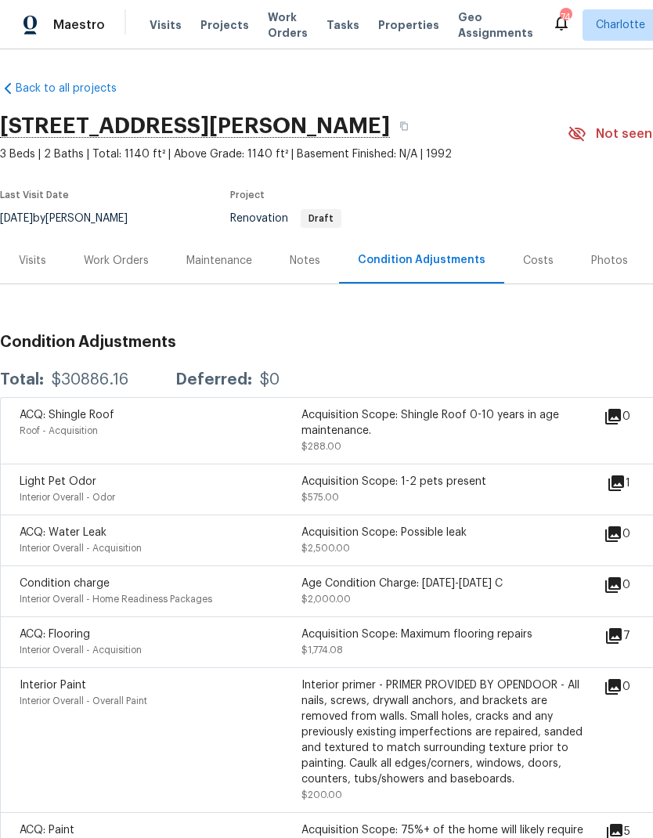
click at [539, 264] on div "Costs" at bounding box center [538, 261] width 31 height 16
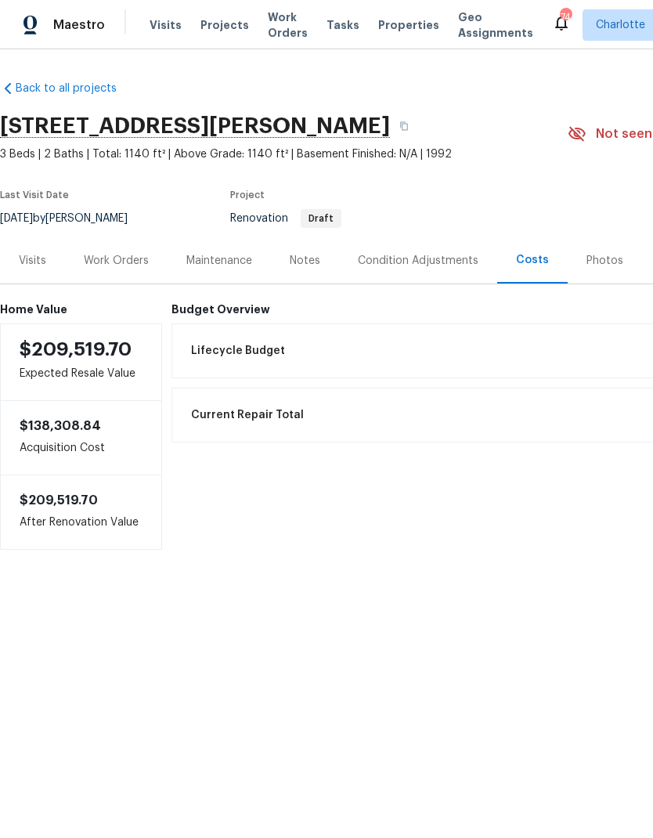
click at [214, 27] on span "Projects" at bounding box center [224, 25] width 49 height 16
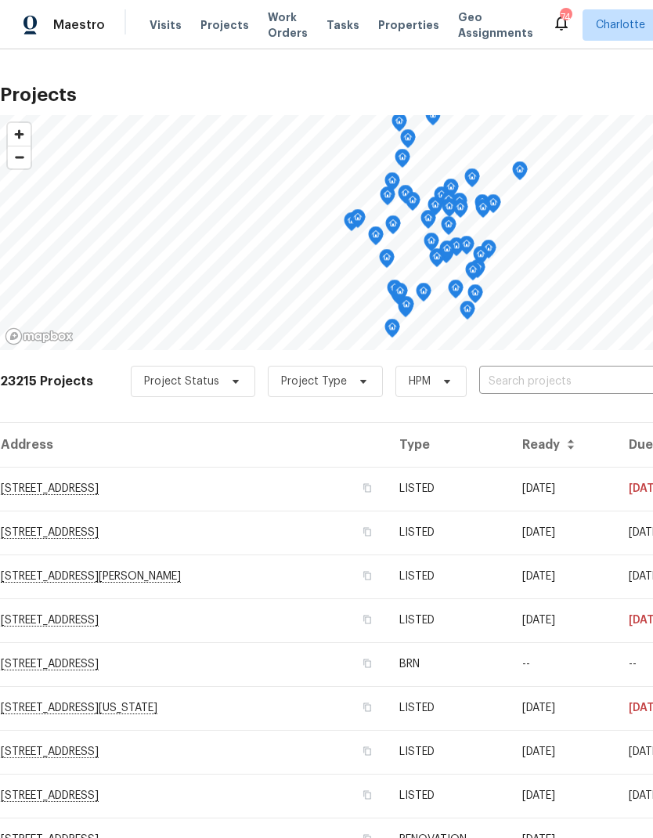
click at [571, 385] on input "text" at bounding box center [568, 381] width 179 height 24
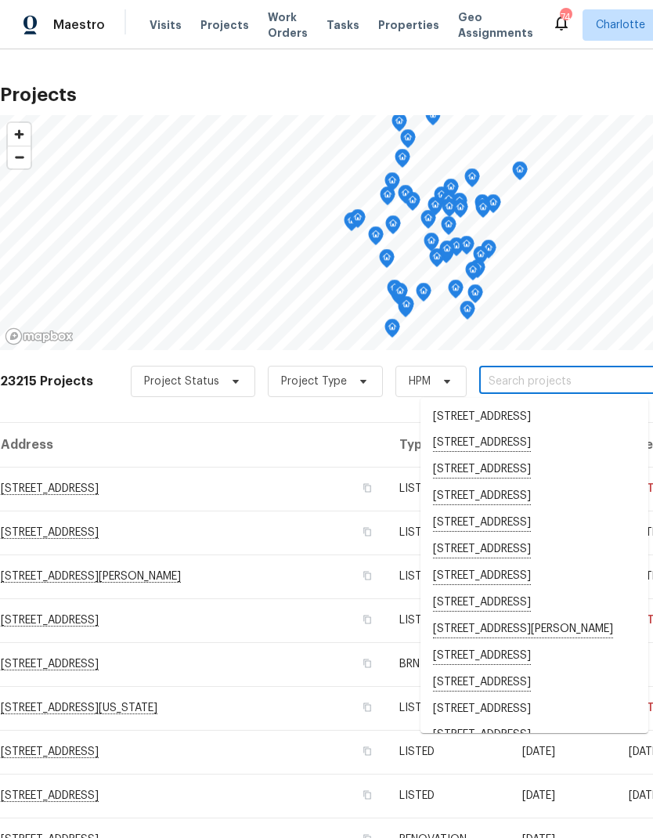
click at [560, 388] on input "text" at bounding box center [568, 381] width 179 height 24
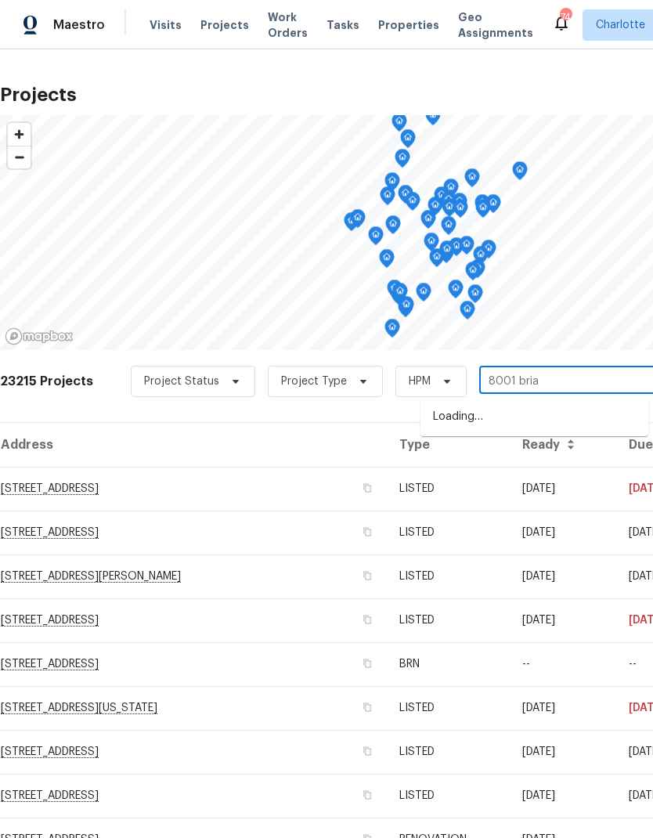
type input "8001 briar"
click at [593, 418] on li "[STREET_ADDRESS]" at bounding box center [534, 417] width 228 height 27
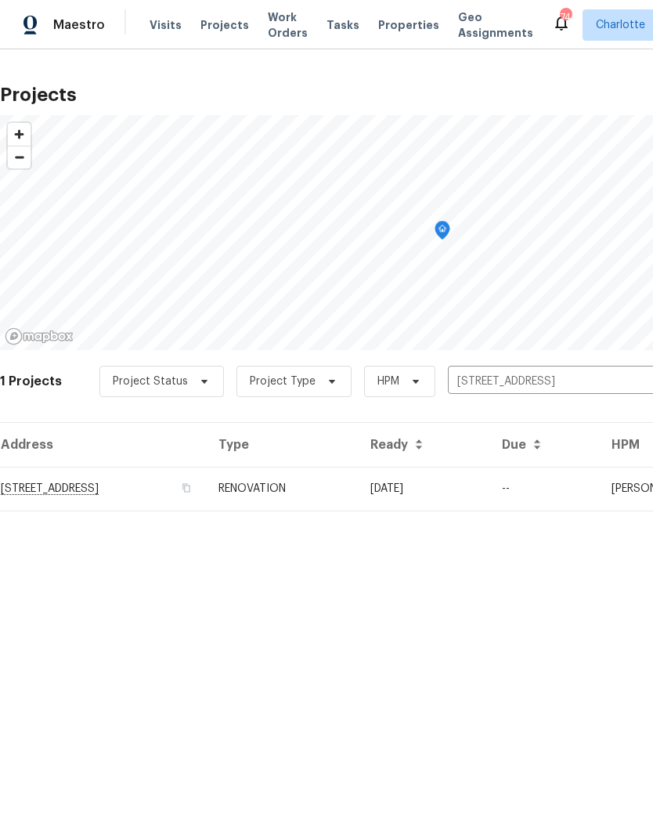
click at [489, 481] on td "[DATE]" at bounding box center [424, 489] width 132 height 44
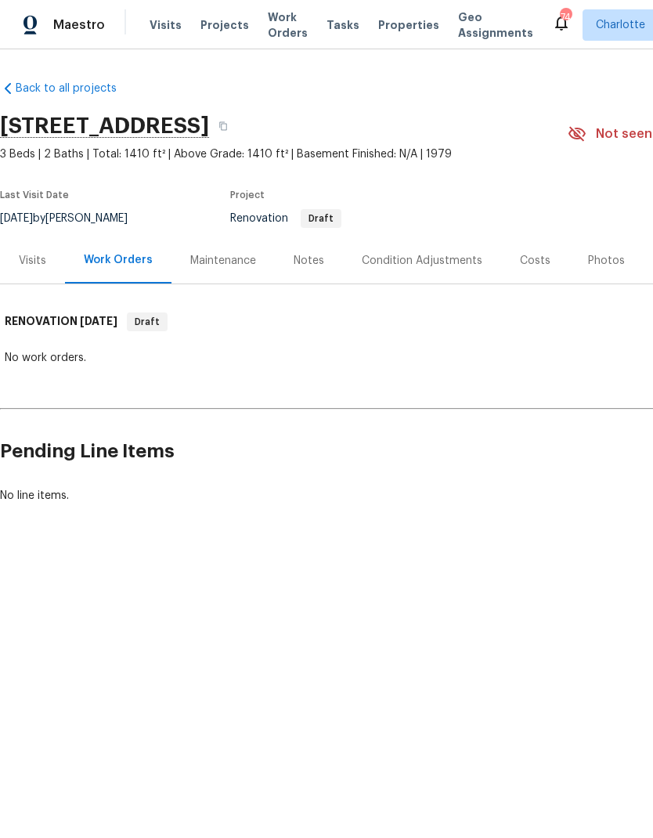
click at [34, 262] on div "Visits" at bounding box center [32, 261] width 27 height 16
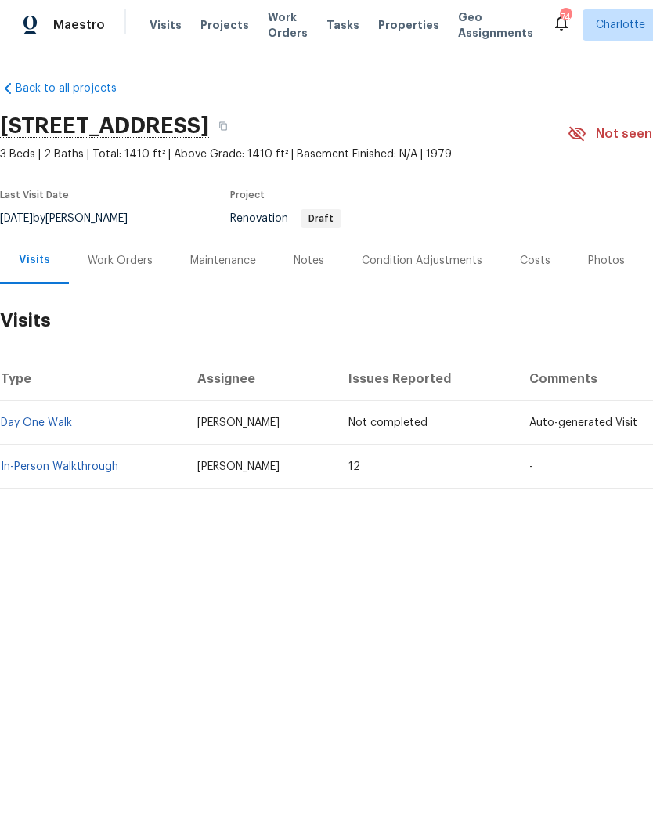
click at [531, 258] on div "Costs" at bounding box center [535, 261] width 31 height 16
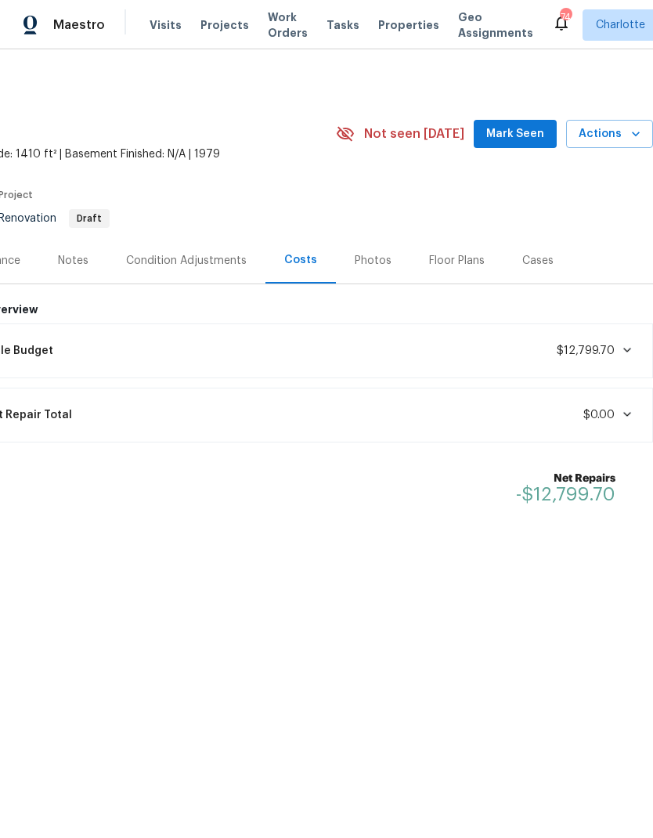
scroll to position [0, 232]
click at [372, 262] on div "Photos" at bounding box center [373, 261] width 37 height 16
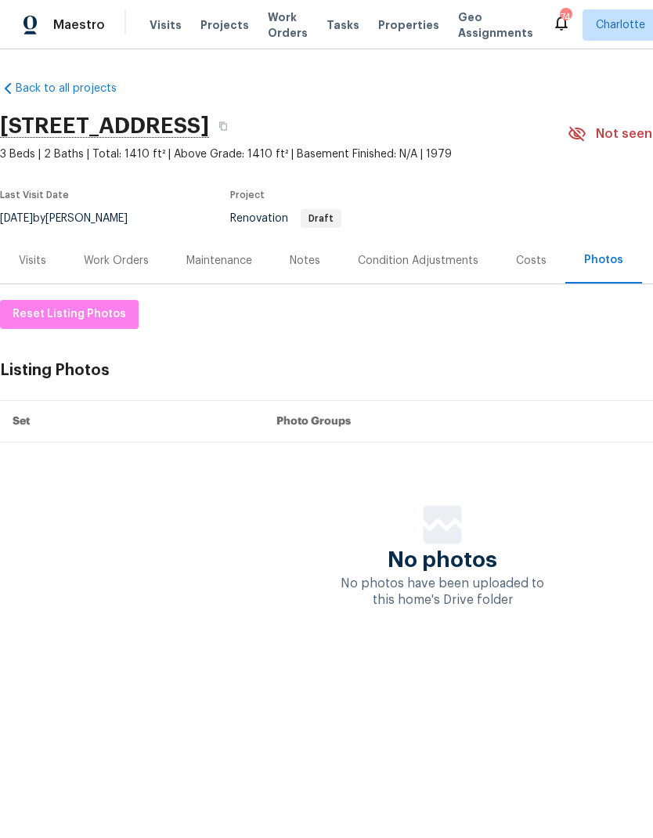
click at [431, 265] on div "Condition Adjustments" at bounding box center [418, 261] width 121 height 16
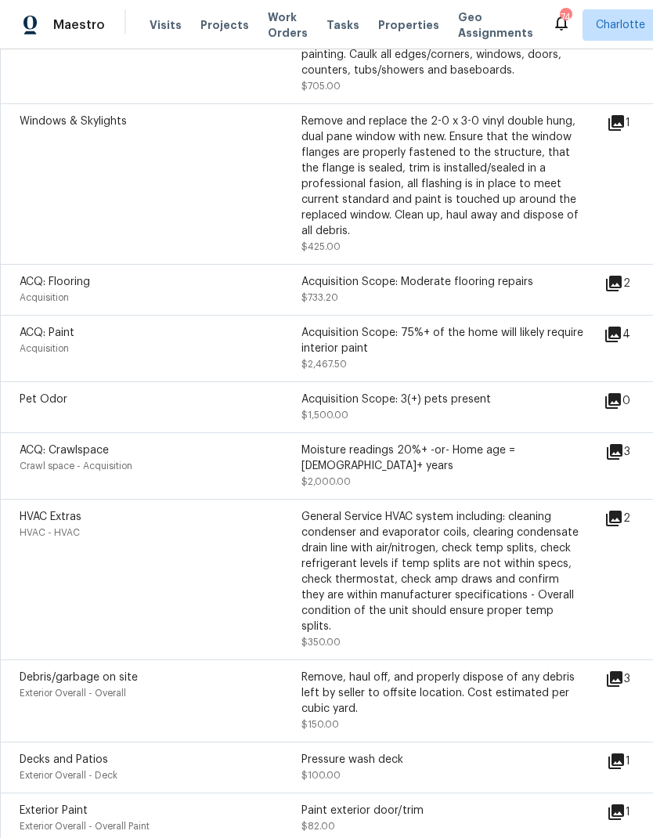
scroll to position [542, 0]
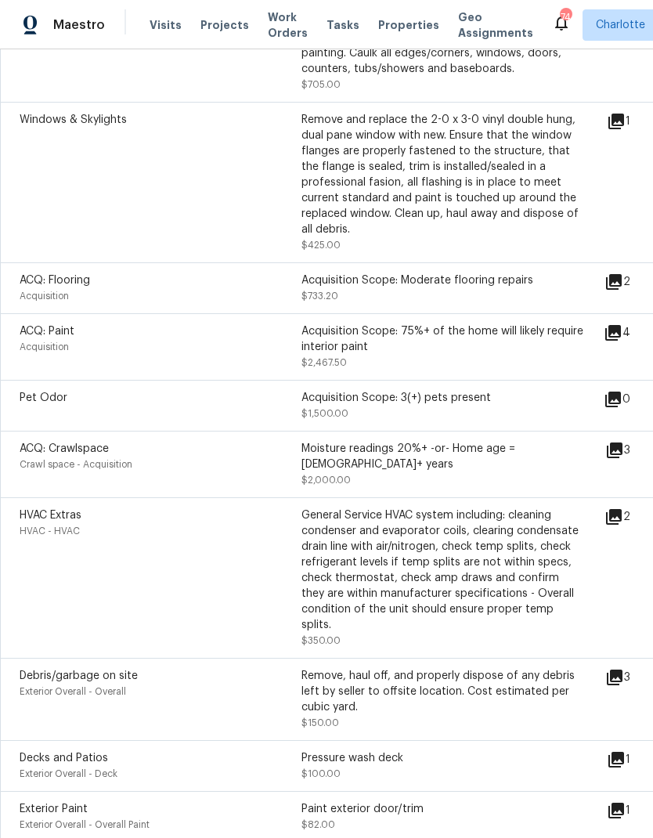
click at [621, 334] on icon at bounding box center [613, 333] width 16 height 16
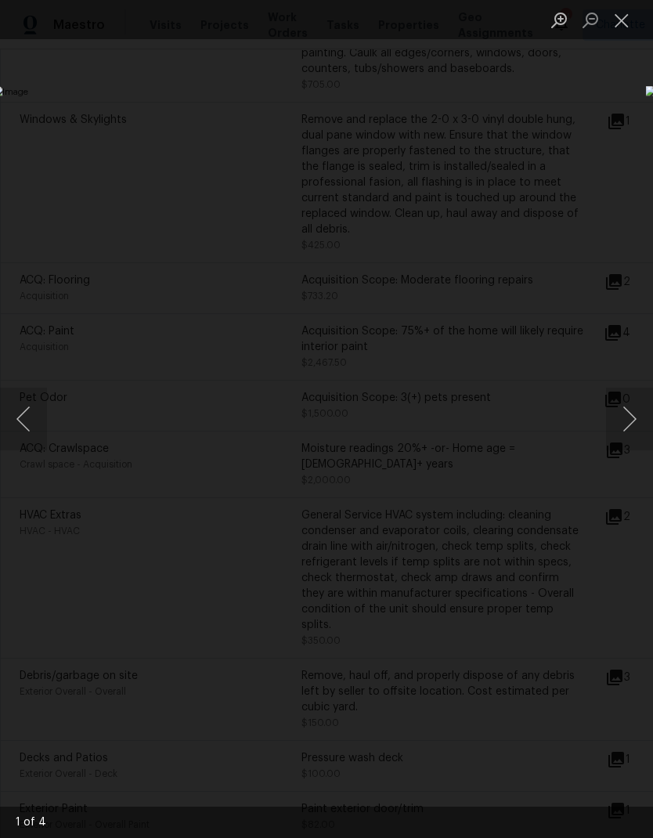
click at [628, 422] on button "Next image" at bounding box center [629, 418] width 47 height 63
click at [625, 422] on button "Next image" at bounding box center [629, 418] width 47 height 63
click at [629, 426] on button "Next image" at bounding box center [629, 418] width 47 height 63
click at [622, 95] on div "Lightbox" at bounding box center [326, 419] width 653 height 838
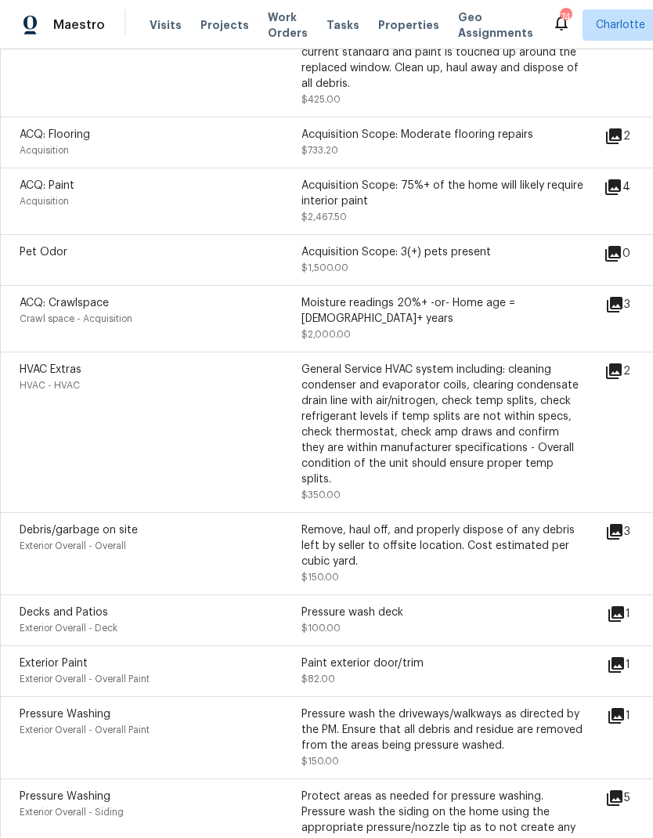
scroll to position [688, 0]
click at [622, 304] on icon at bounding box center [615, 304] width 16 height 16
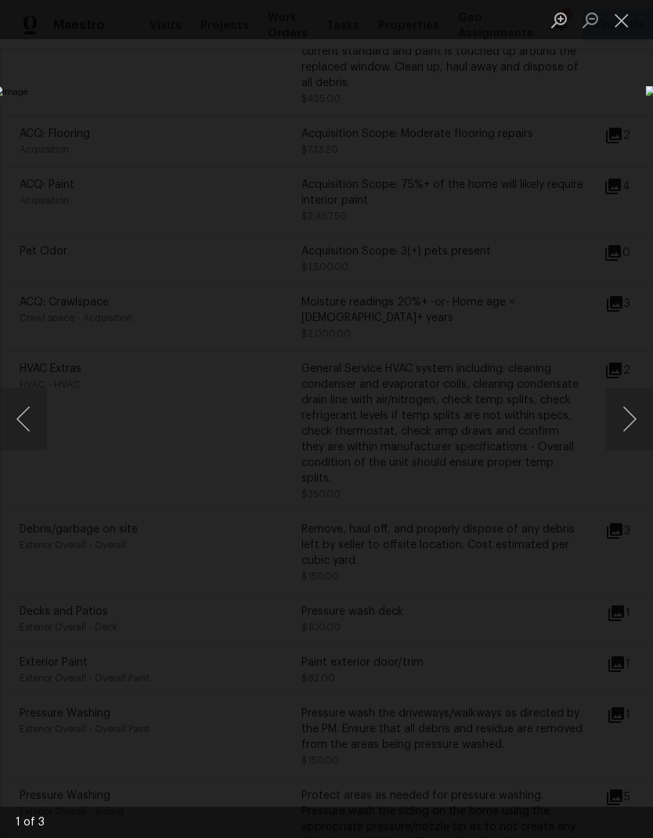
click at [636, 423] on button "Next image" at bounding box center [629, 418] width 47 height 63
click at [634, 428] on button "Next image" at bounding box center [629, 418] width 47 height 63
click at [591, 123] on div "Lightbox" at bounding box center [326, 419] width 653 height 838
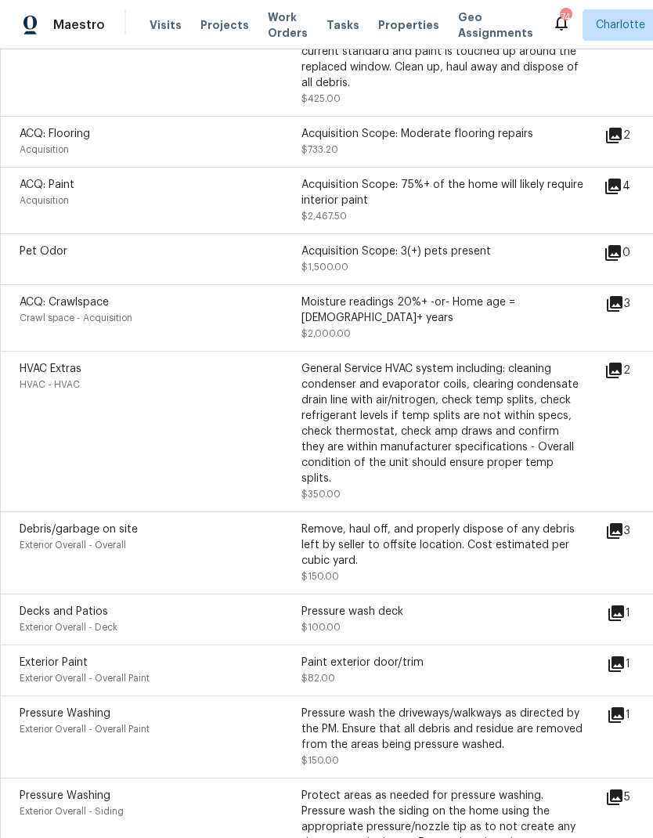
click at [624, 521] on icon at bounding box center [614, 530] width 19 height 19
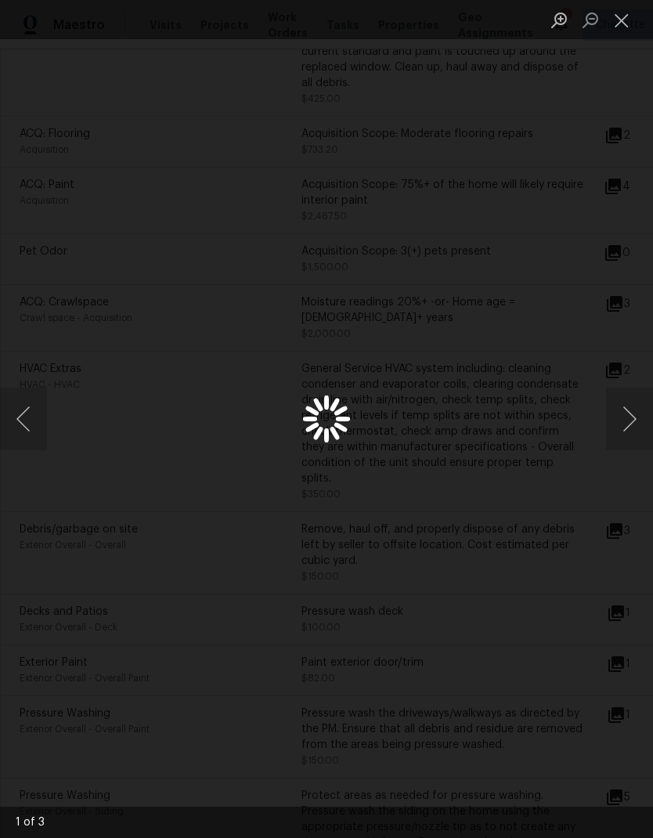
click at [632, 428] on button "Next image" at bounding box center [629, 418] width 47 height 63
click at [636, 427] on button "Next image" at bounding box center [629, 418] width 47 height 63
click at [632, 427] on button "Next image" at bounding box center [629, 418] width 47 height 63
click at [634, 434] on button "Next image" at bounding box center [629, 418] width 47 height 63
click at [629, 99] on div "Lightbox" at bounding box center [326, 419] width 653 height 838
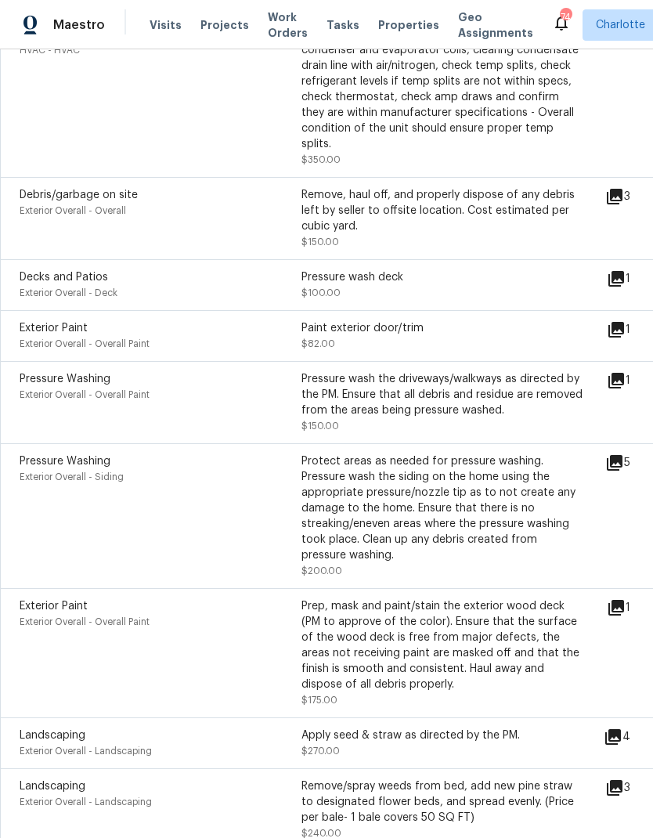
scroll to position [1022, 0]
click at [624, 272] on icon at bounding box center [616, 280] width 16 height 16
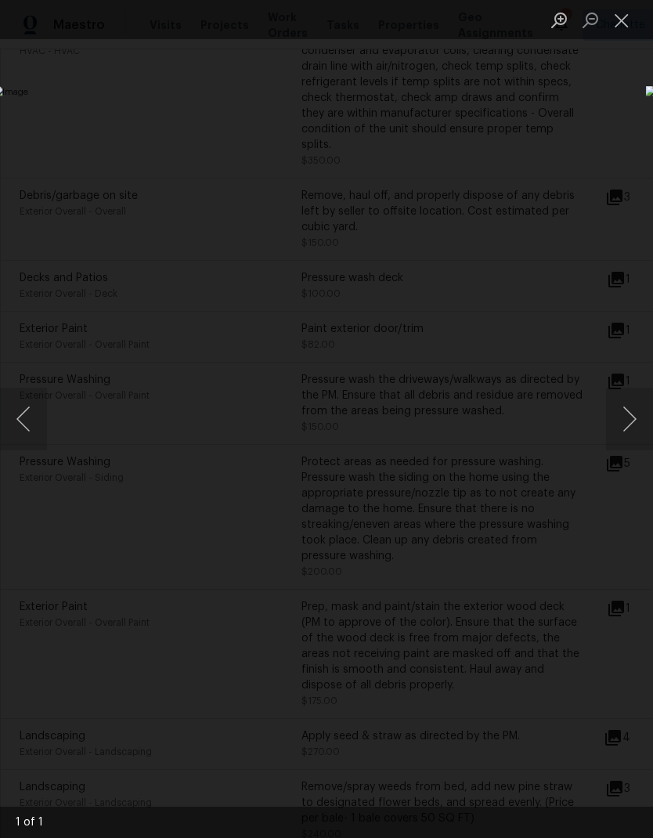
click at [633, 99] on div "Lightbox" at bounding box center [326, 419] width 653 height 838
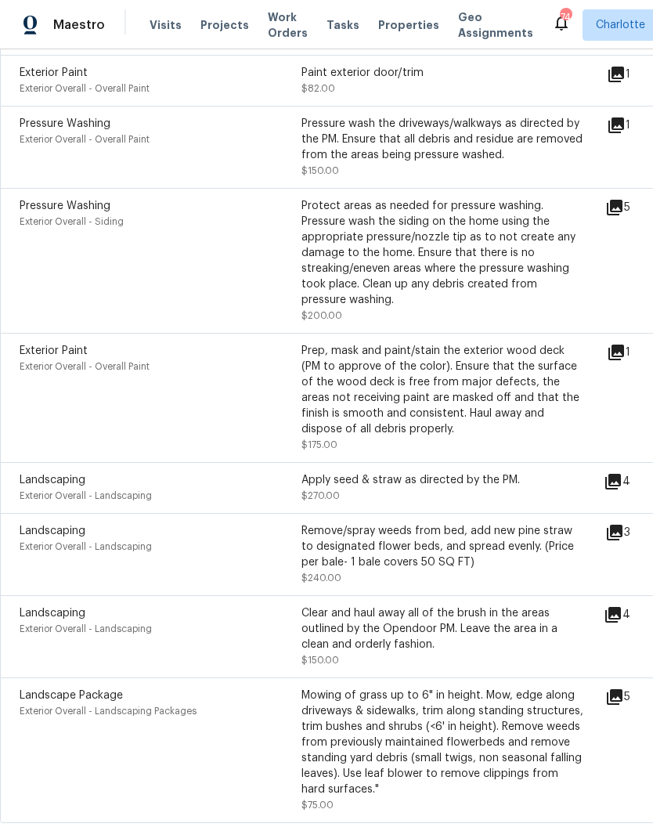
scroll to position [1277, 0]
click at [624, 344] on icon at bounding box center [616, 352] width 16 height 16
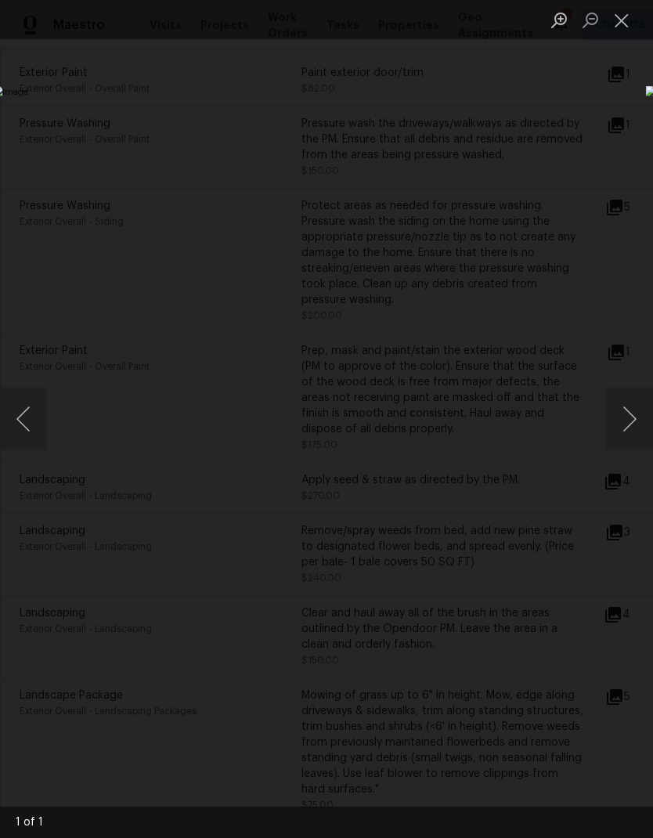
click at [634, 432] on button "Next image" at bounding box center [629, 418] width 47 height 63
click at [610, 160] on div "Lightbox" at bounding box center [326, 419] width 653 height 838
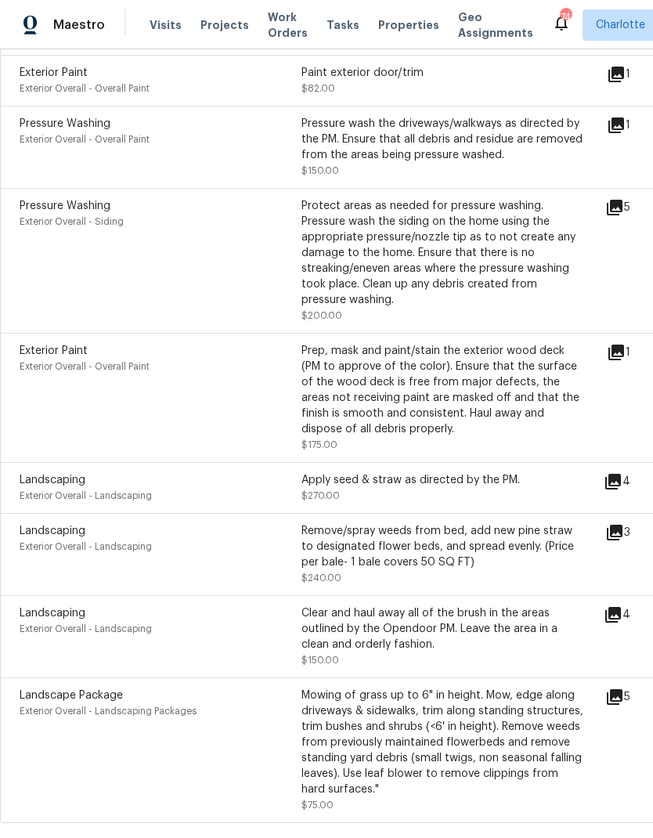
click at [622, 524] on icon at bounding box center [615, 532] width 16 height 16
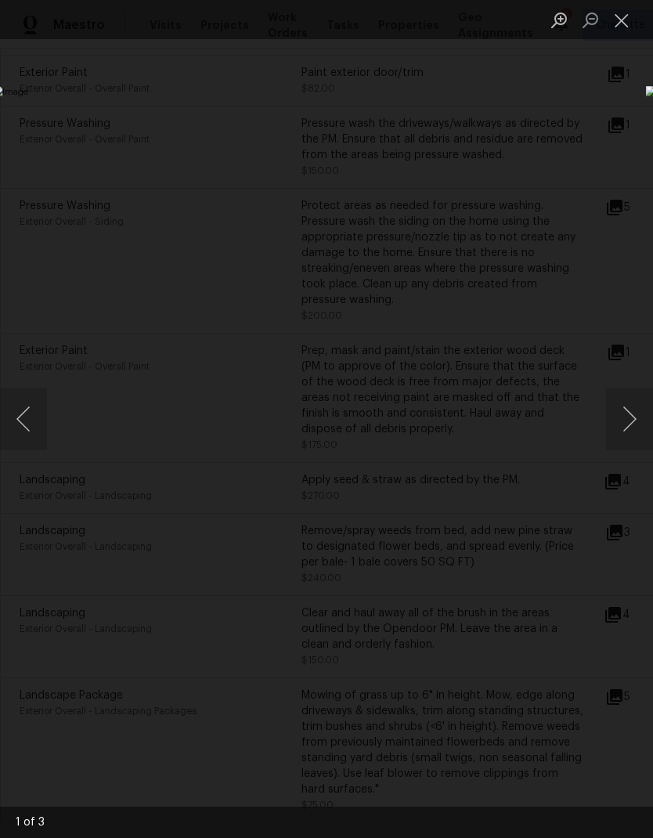
click at [636, 429] on button "Next image" at bounding box center [629, 418] width 47 height 63
click at [640, 423] on button "Next image" at bounding box center [629, 418] width 47 height 63
click at [590, 61] on div "Lightbox" at bounding box center [326, 419] width 653 height 838
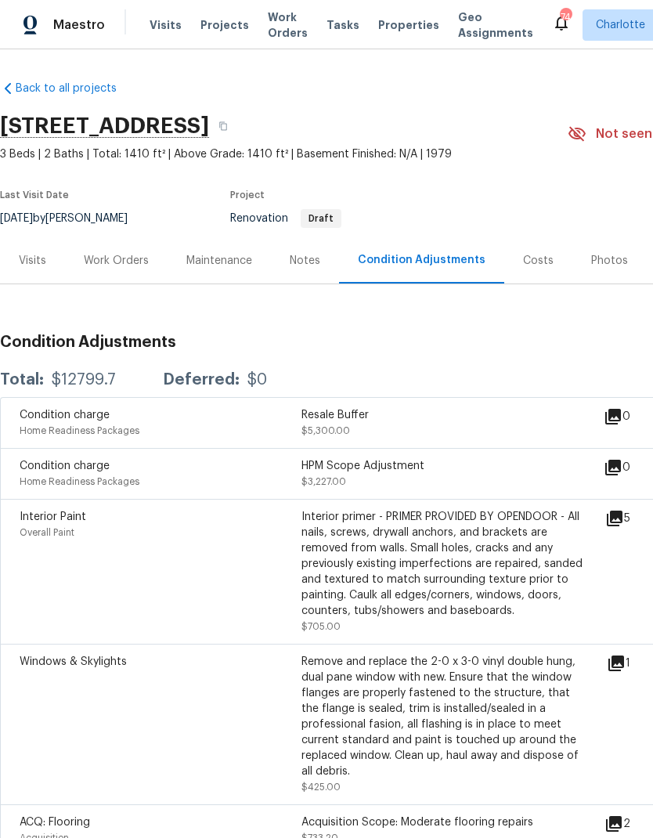
scroll to position [0, 0]
click at [222, 32] on span "Projects" at bounding box center [224, 25] width 49 height 16
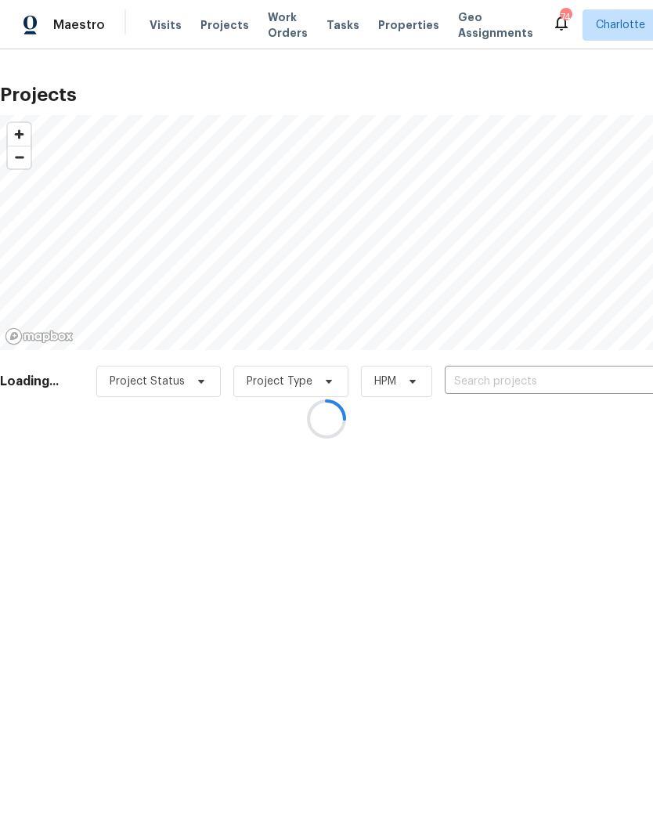
click at [569, 379] on input "text" at bounding box center [534, 381] width 179 height 24
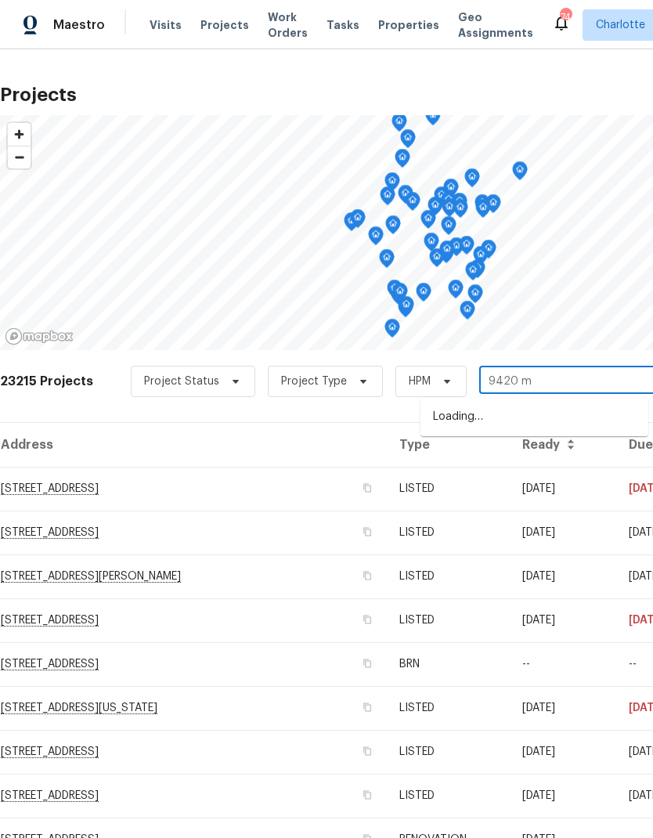
type input "9420 mi"
click at [571, 420] on li "[STREET_ADDRESS][PERSON_NAME]" at bounding box center [534, 417] width 228 height 27
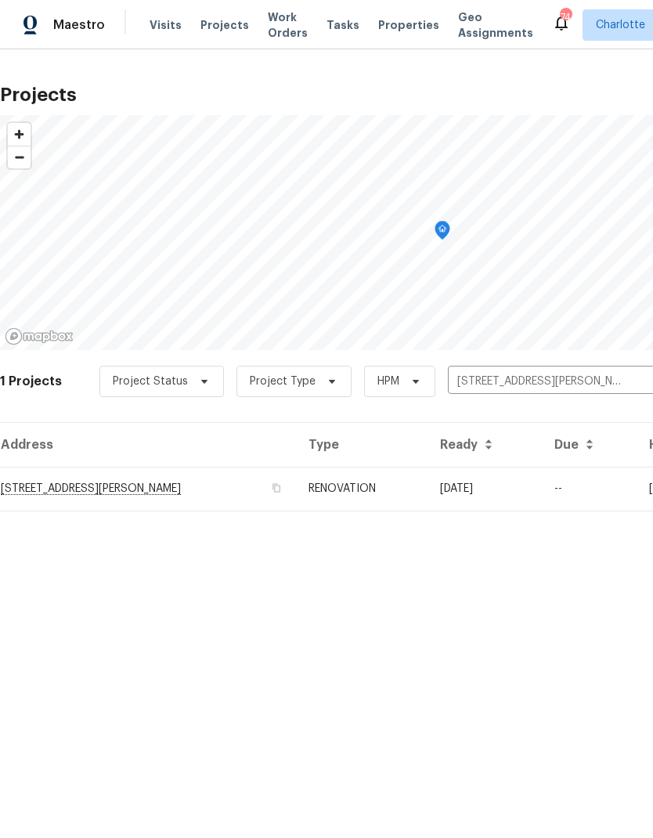
click at [542, 492] on td "[DATE]" at bounding box center [484, 489] width 114 height 44
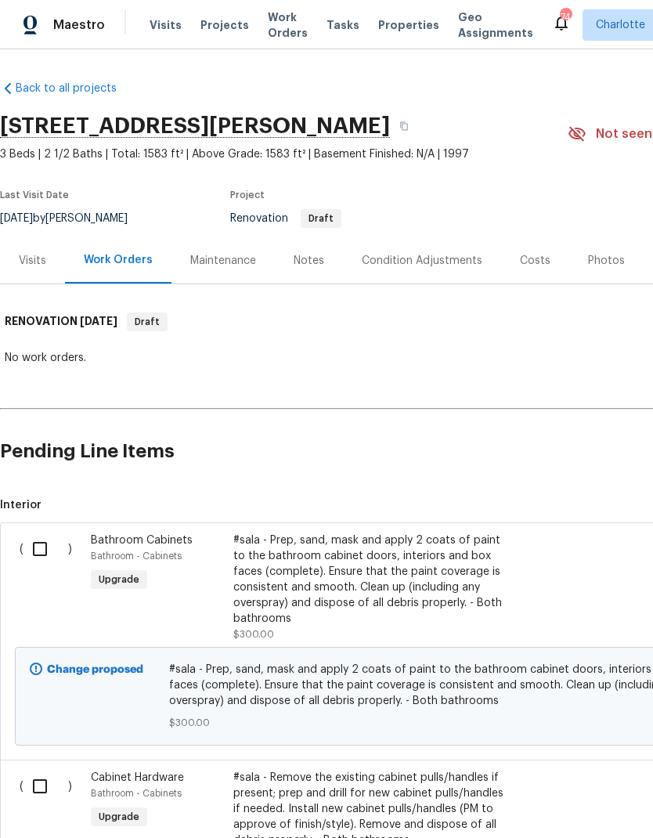
click at [32, 256] on div "Visits" at bounding box center [32, 261] width 27 height 16
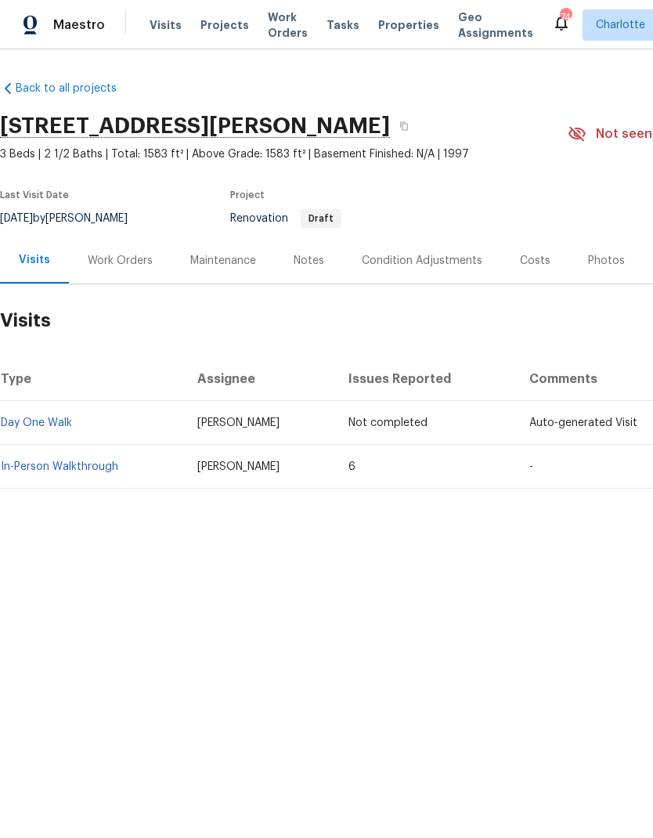
click at [409, 263] on div "Condition Adjustments" at bounding box center [422, 261] width 121 height 16
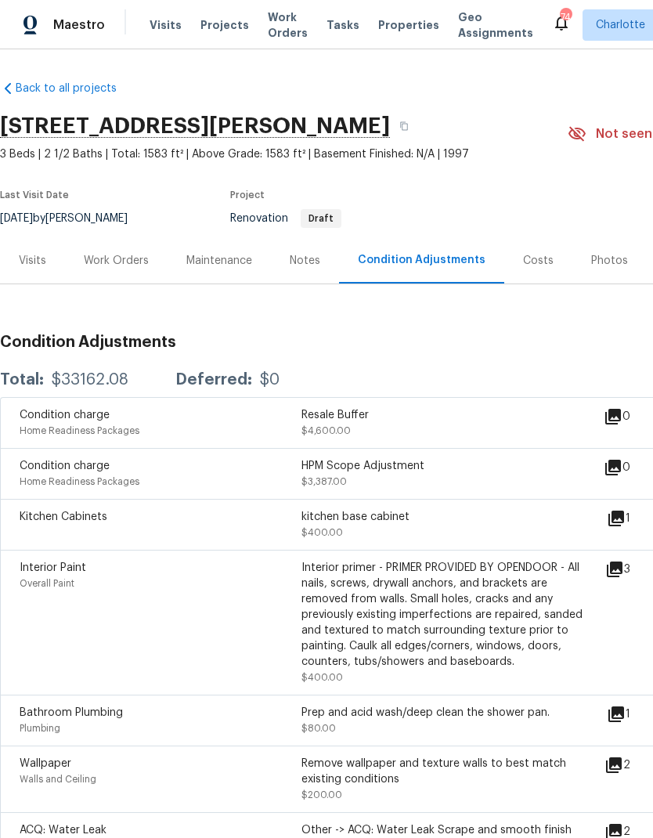
click at [622, 571] on icon at bounding box center [615, 569] width 16 height 16
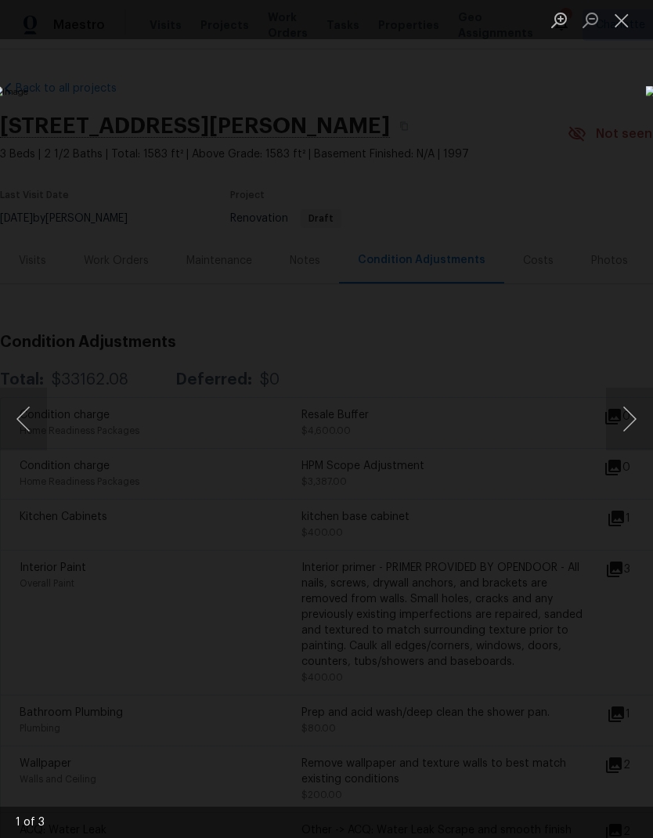
click at [636, 418] on button "Next image" at bounding box center [629, 418] width 47 height 63
click at [638, 422] on button "Next image" at bounding box center [629, 418] width 47 height 63
click at [604, 214] on div "Lightbox" at bounding box center [326, 419] width 653 height 838
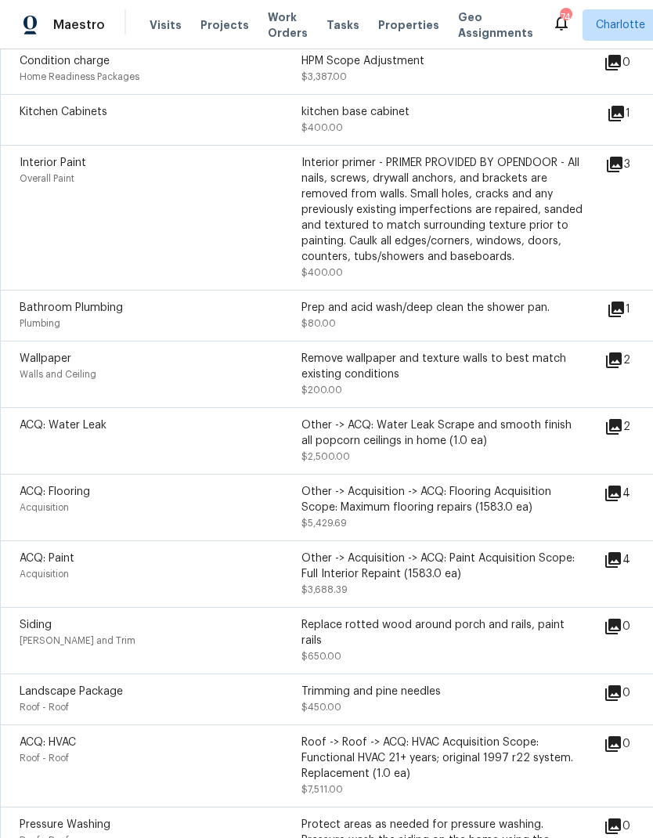
scroll to position [405, 1]
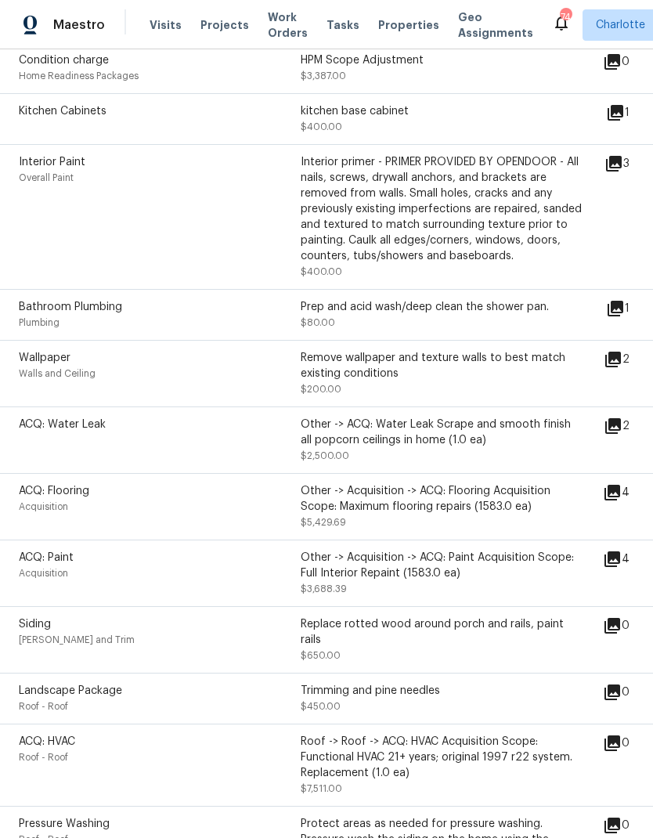
click at [621, 431] on icon at bounding box center [613, 426] width 16 height 16
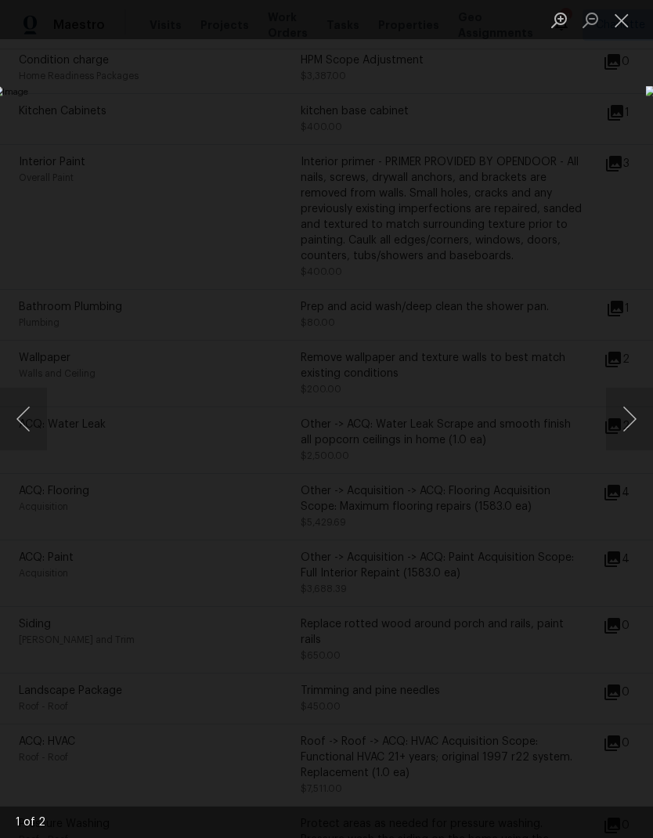
click at [640, 423] on button "Next image" at bounding box center [629, 418] width 47 height 63
click at [636, 425] on button "Next image" at bounding box center [629, 418] width 47 height 63
click at [604, 221] on div "Lightbox" at bounding box center [326, 419] width 653 height 838
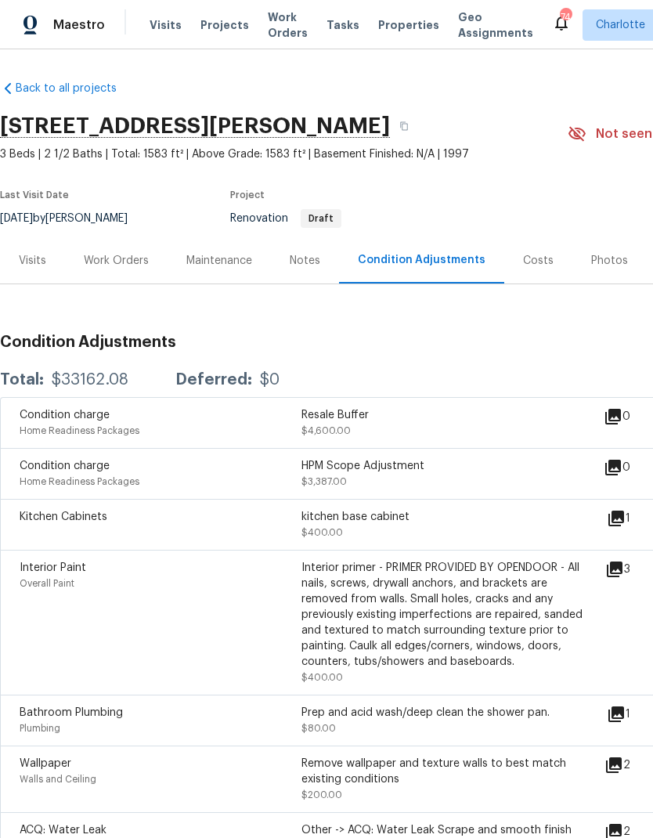
scroll to position [0, 0]
click at [32, 265] on div "Visits" at bounding box center [32, 261] width 27 height 16
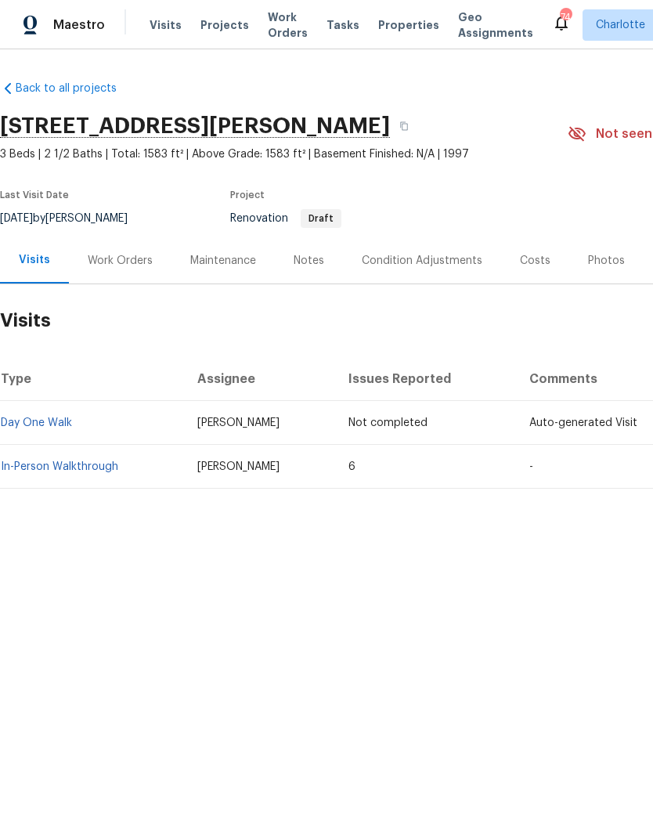
click at [38, 463] on link "In-Person Walkthrough" at bounding box center [59, 466] width 117 height 11
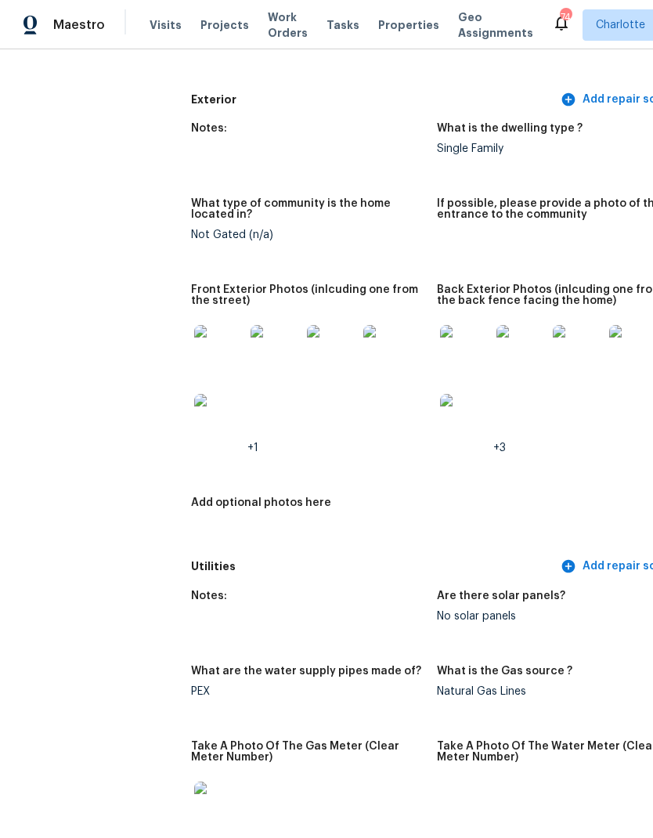
scroll to position [616, 0]
click at [194, 343] on img at bounding box center [219, 350] width 50 height 50
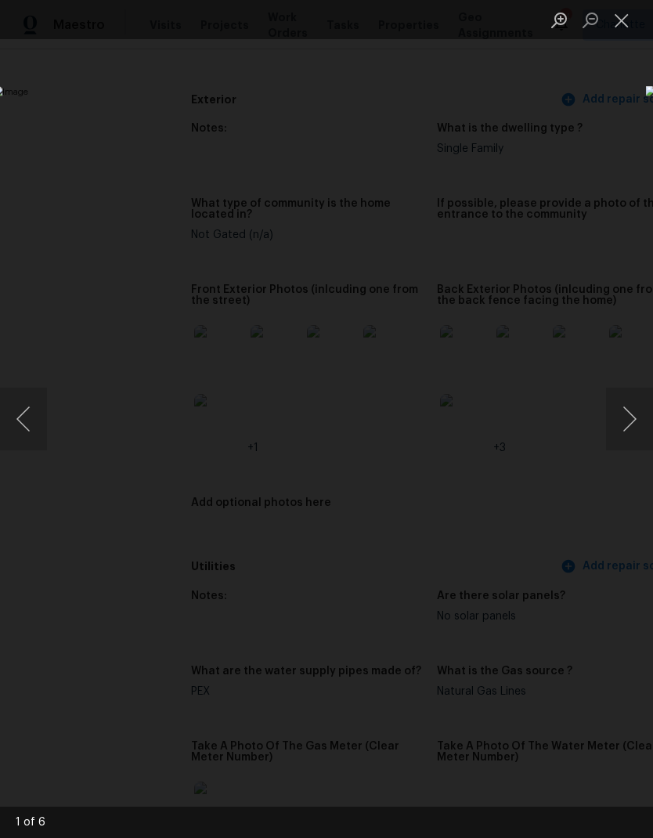
click at [631, 425] on button "Next image" at bounding box center [629, 418] width 47 height 63
click at [630, 425] on button "Next image" at bounding box center [629, 418] width 47 height 63
click at [633, 428] on button "Next image" at bounding box center [629, 418] width 47 height 63
click at [632, 431] on button "Next image" at bounding box center [629, 418] width 47 height 63
click at [634, 420] on button "Next image" at bounding box center [629, 418] width 47 height 63
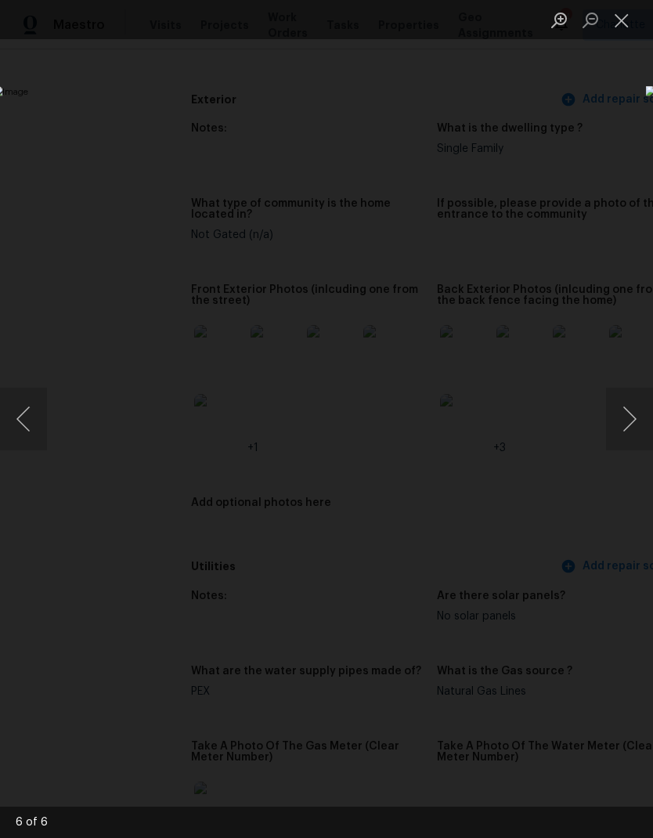
click at [614, 141] on div "Lightbox" at bounding box center [326, 419] width 653 height 838
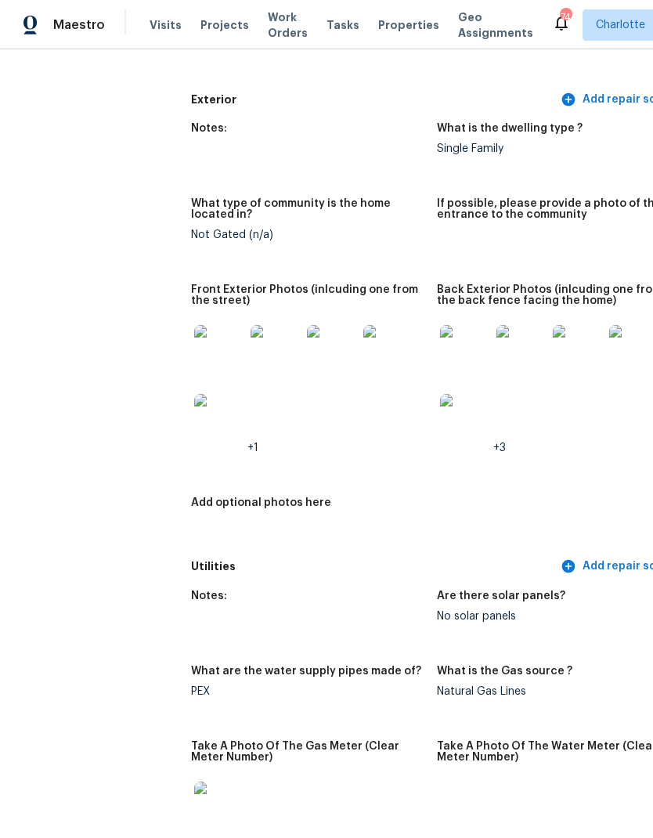
click at [447, 341] on img at bounding box center [465, 350] width 50 height 50
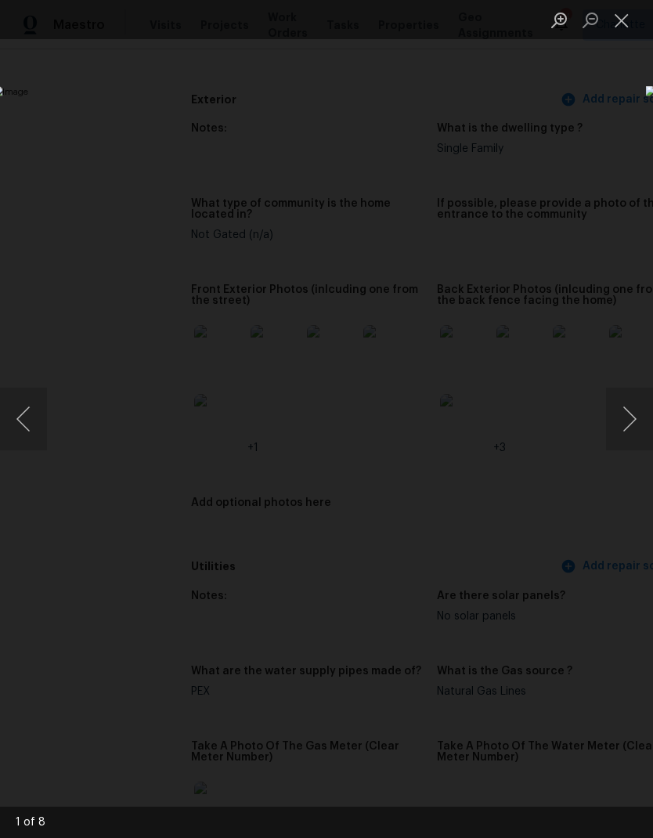
click at [636, 426] on button "Next image" at bounding box center [629, 418] width 47 height 63
click at [636, 427] on button "Next image" at bounding box center [629, 418] width 47 height 63
click at [635, 427] on button "Next image" at bounding box center [629, 418] width 47 height 63
click at [636, 430] on button "Next image" at bounding box center [629, 418] width 47 height 63
click at [600, 161] on div "Lightbox" at bounding box center [326, 419] width 653 height 838
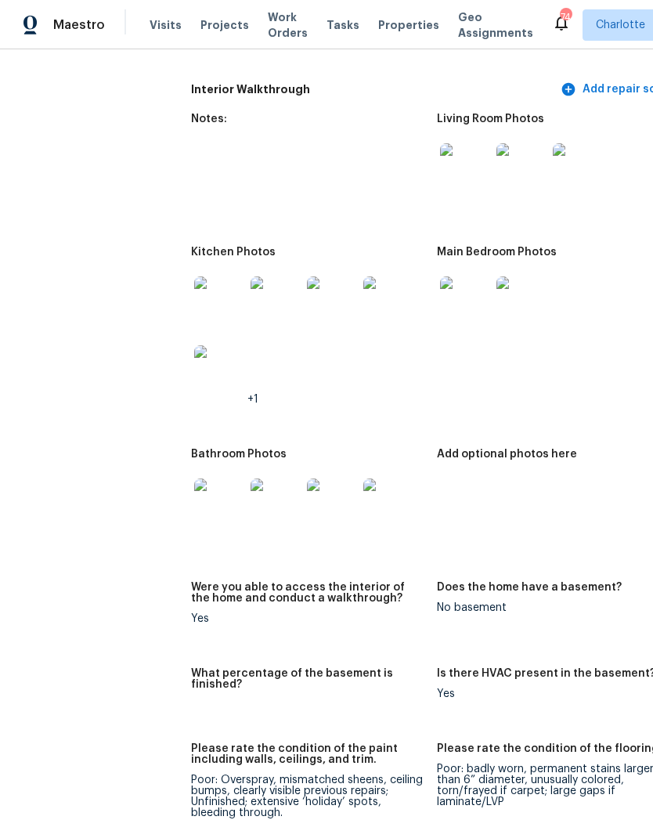
scroll to position [1807, 0]
click at [194, 286] on img at bounding box center [219, 301] width 50 height 50
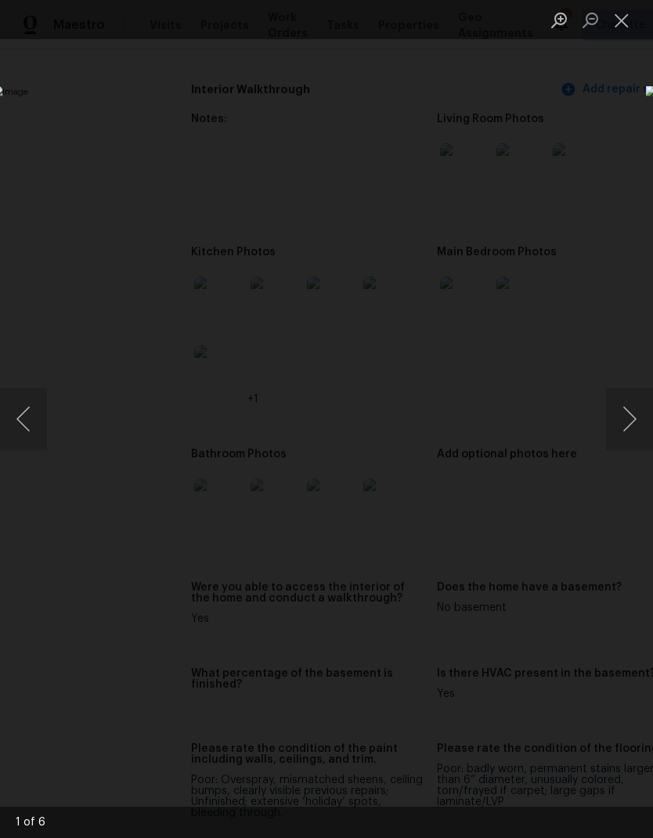
click at [636, 430] on button "Next image" at bounding box center [629, 418] width 47 height 63
click at [634, 427] on button "Next image" at bounding box center [629, 418] width 47 height 63
click at [632, 430] on button "Next image" at bounding box center [629, 418] width 47 height 63
click at [632, 427] on button "Next image" at bounding box center [629, 418] width 47 height 63
click at [629, 431] on button "Next image" at bounding box center [629, 418] width 47 height 63
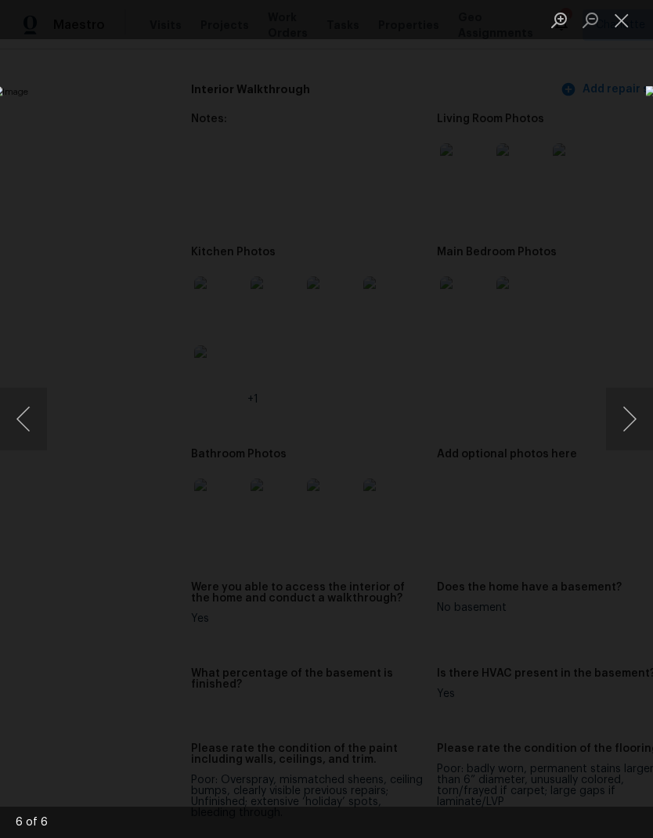
click at [633, 431] on button "Next image" at bounding box center [629, 418] width 47 height 63
click at [604, 144] on div "Lightbox" at bounding box center [326, 419] width 653 height 838
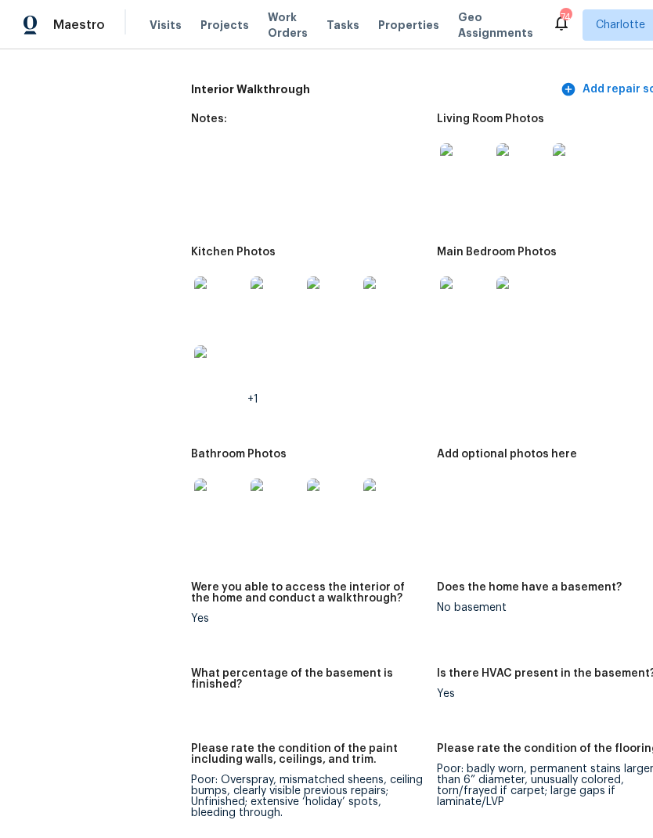
click at [442, 155] on img at bounding box center [465, 168] width 50 height 50
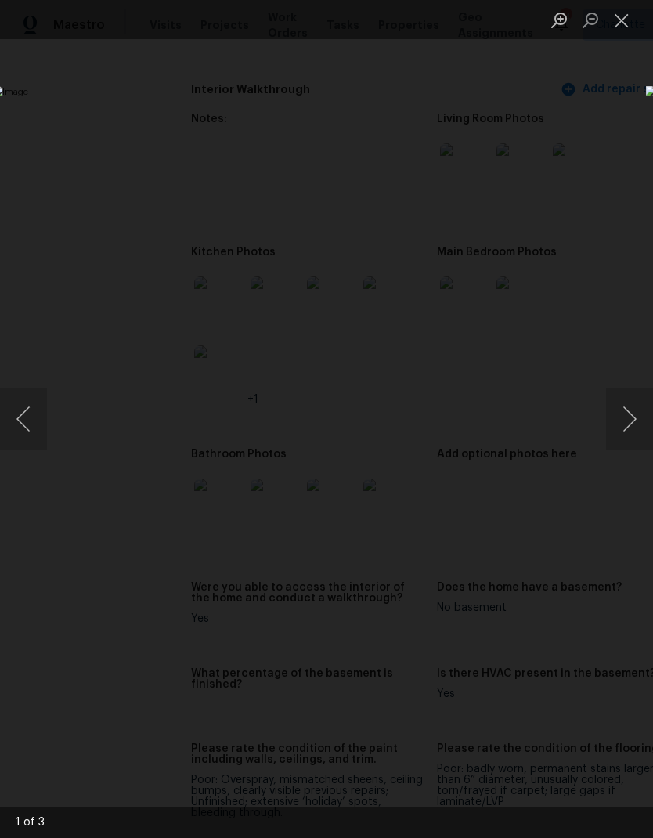
click at [634, 426] on button "Next image" at bounding box center [629, 418] width 47 height 63
click at [630, 434] on button "Next image" at bounding box center [629, 418] width 47 height 63
click at [620, 150] on div "Lightbox" at bounding box center [326, 419] width 653 height 838
